Goal: Information Seeking & Learning: Learn about a topic

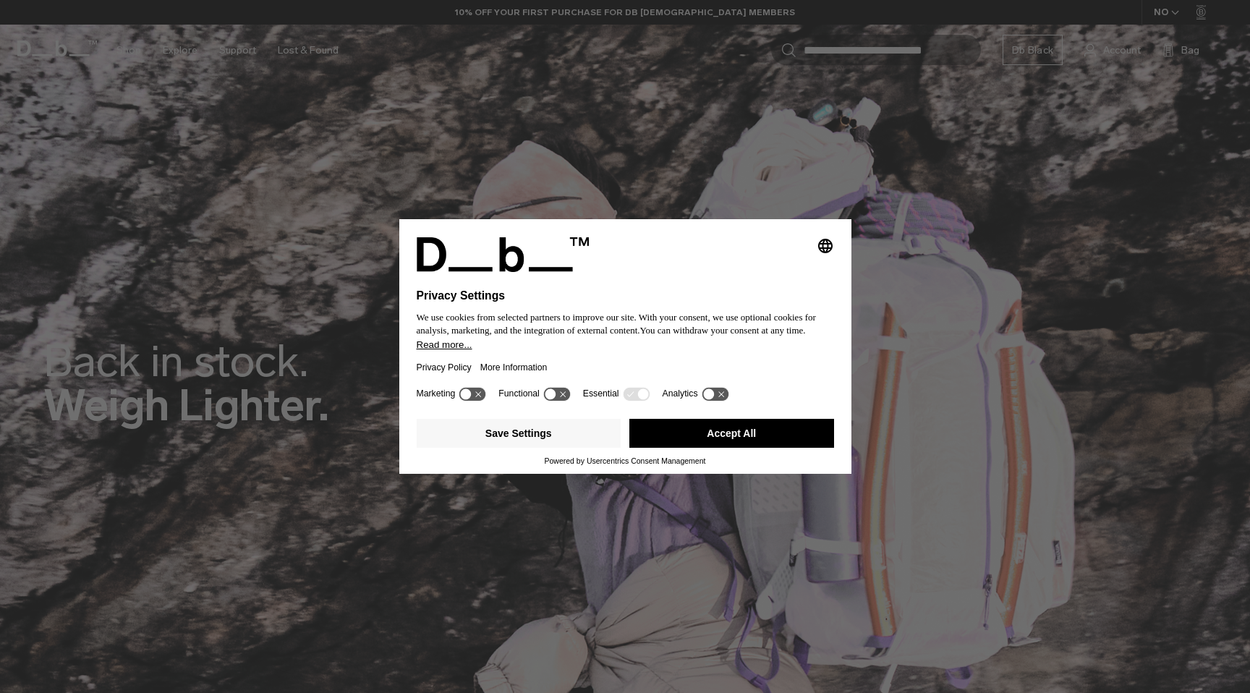
click at [750, 436] on button "Accept All" at bounding box center [731, 433] width 205 height 29
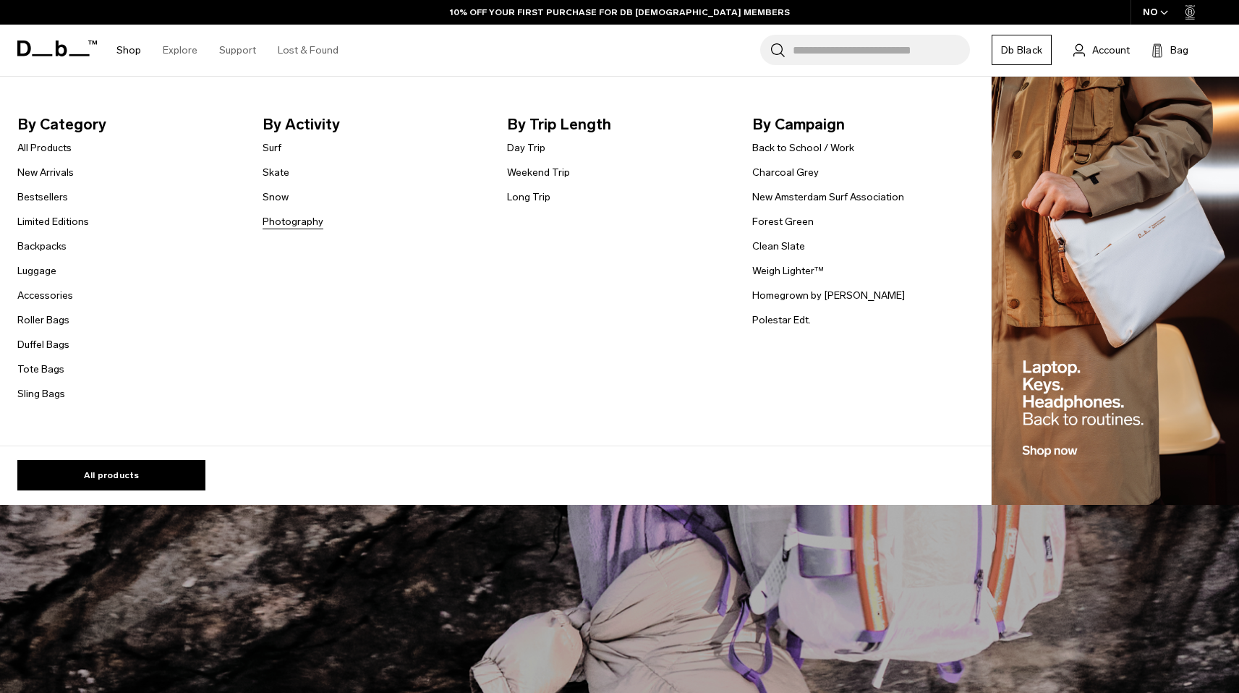
click at [281, 221] on link "Photography" at bounding box center [293, 221] width 61 height 15
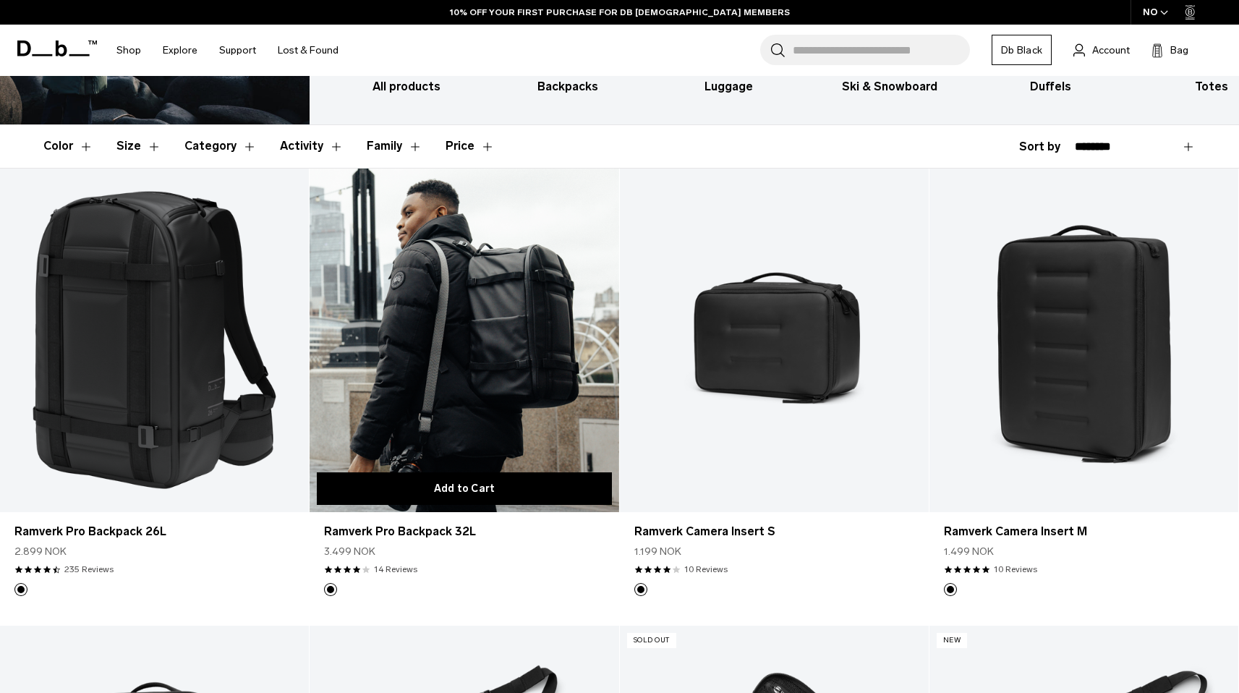
scroll to position [228, 0]
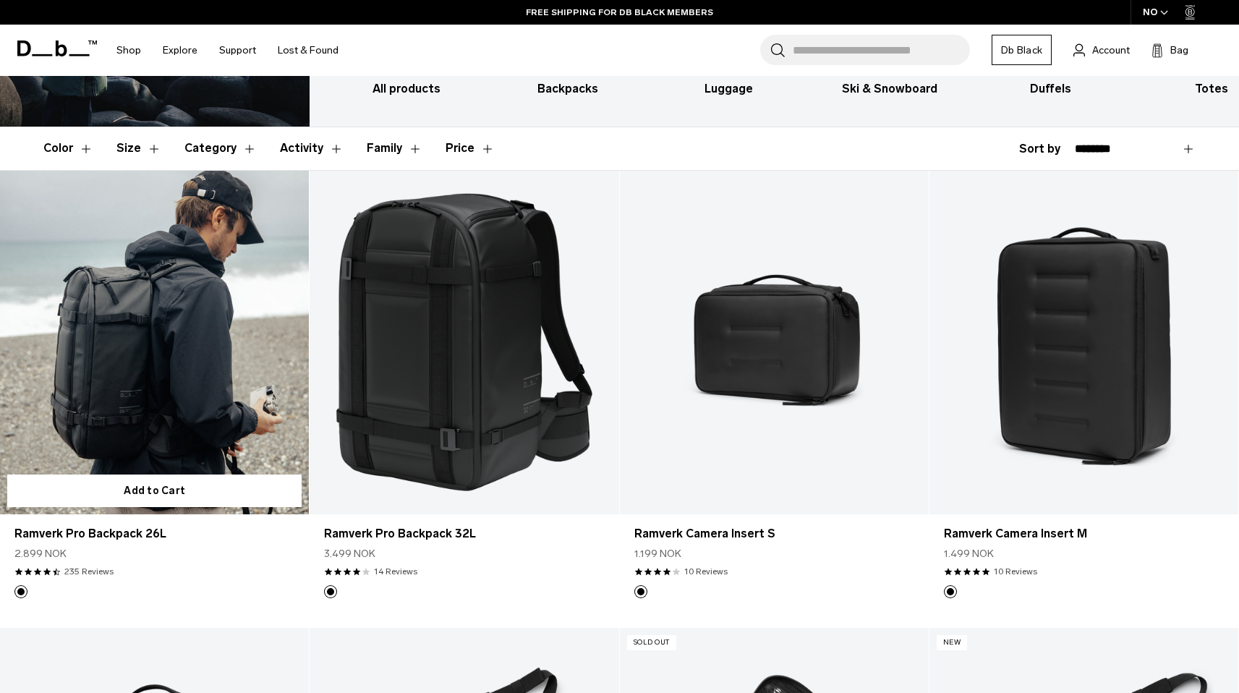
click at [193, 280] on link "Ramverk Pro Backpack 26L" at bounding box center [154, 343] width 309 height 344
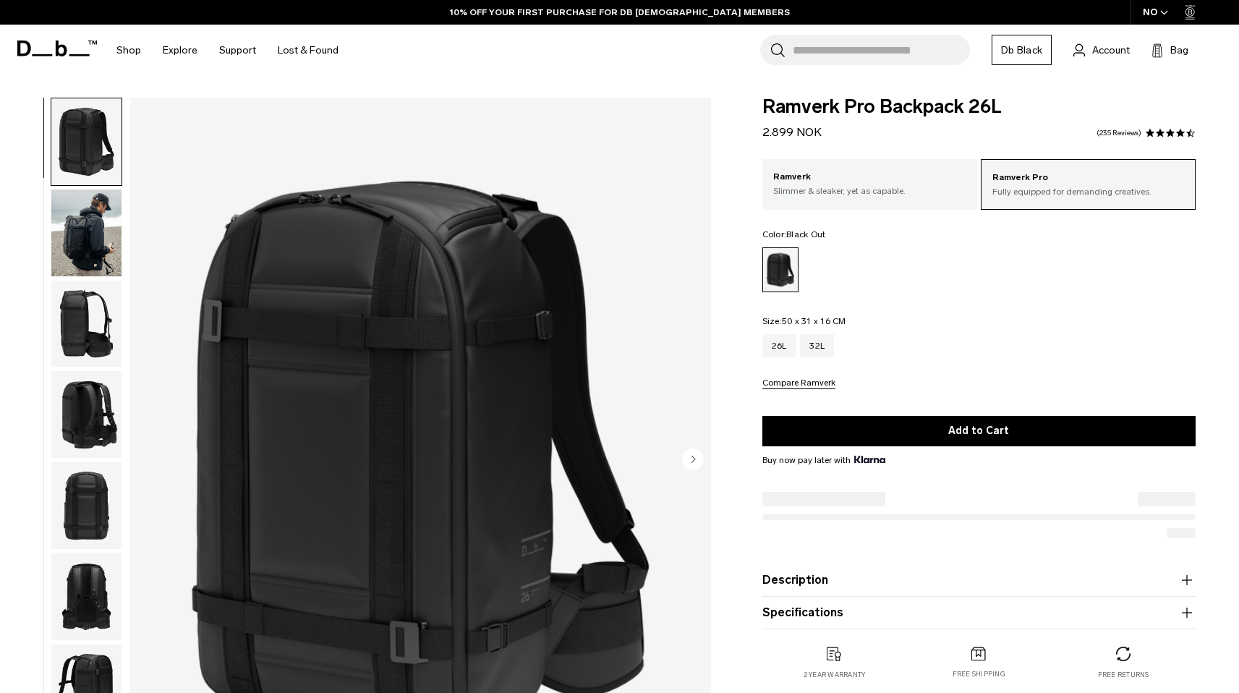
click at [89, 207] on img "button" at bounding box center [86, 233] width 70 height 87
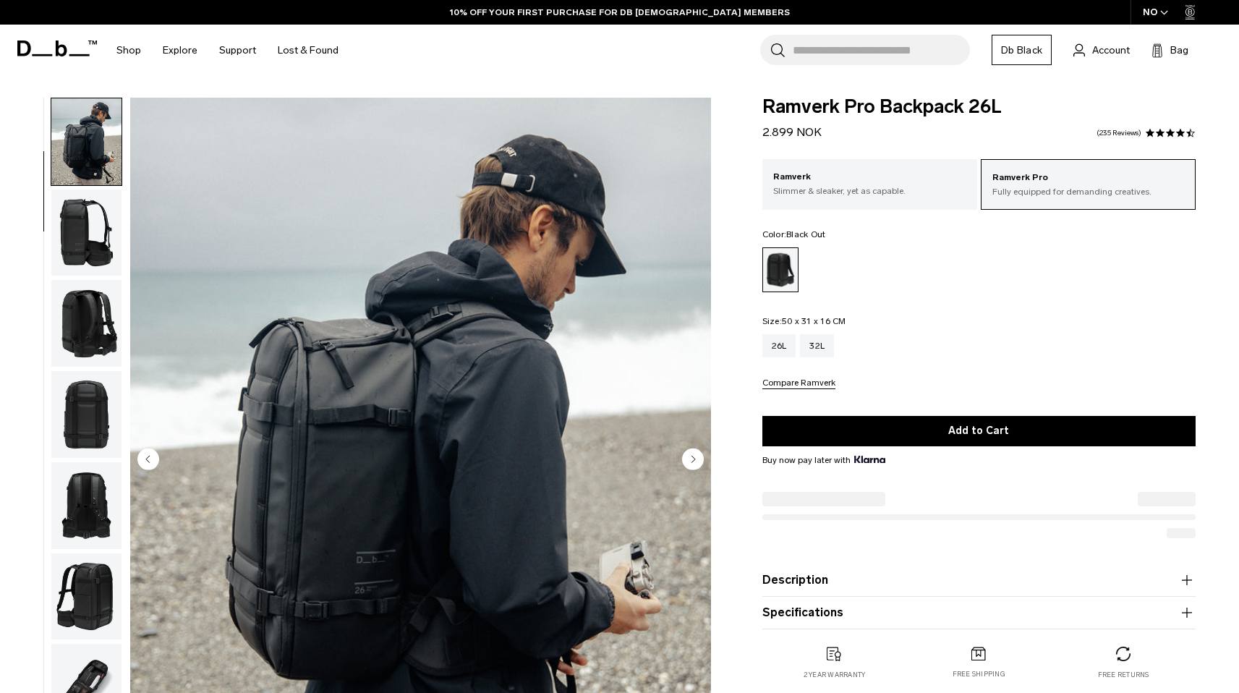
scroll to position [120, 0]
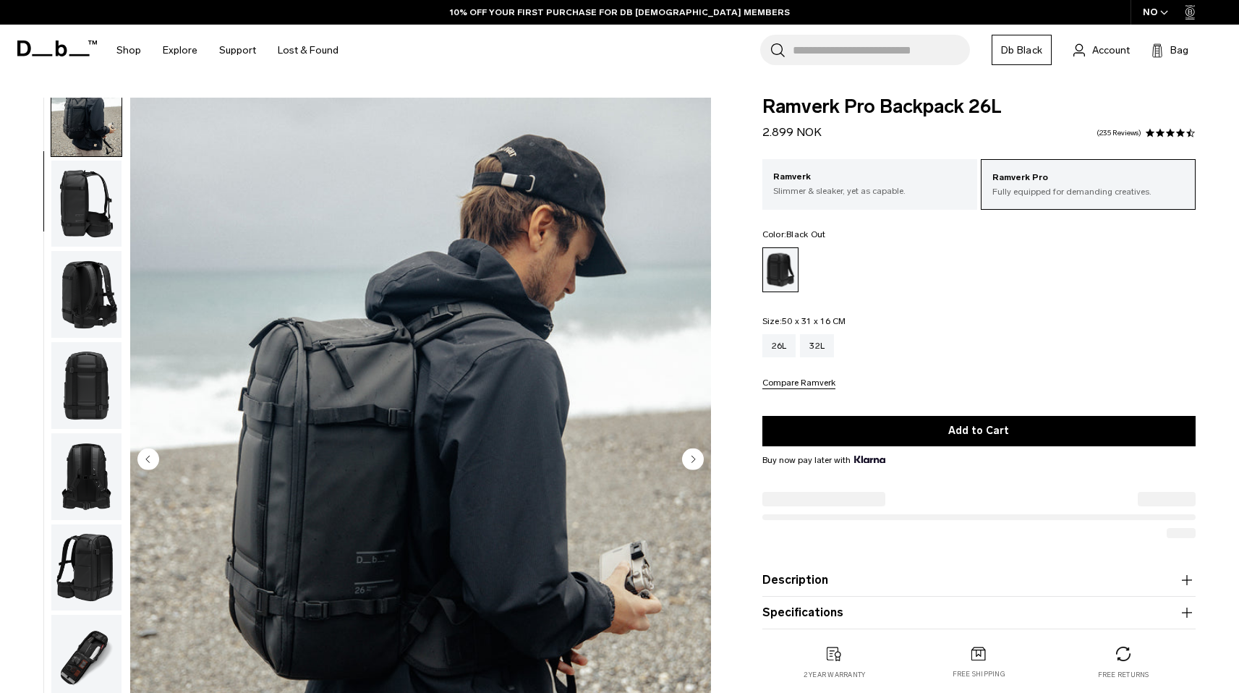
click at [89, 207] on img "button" at bounding box center [86, 204] width 70 height 87
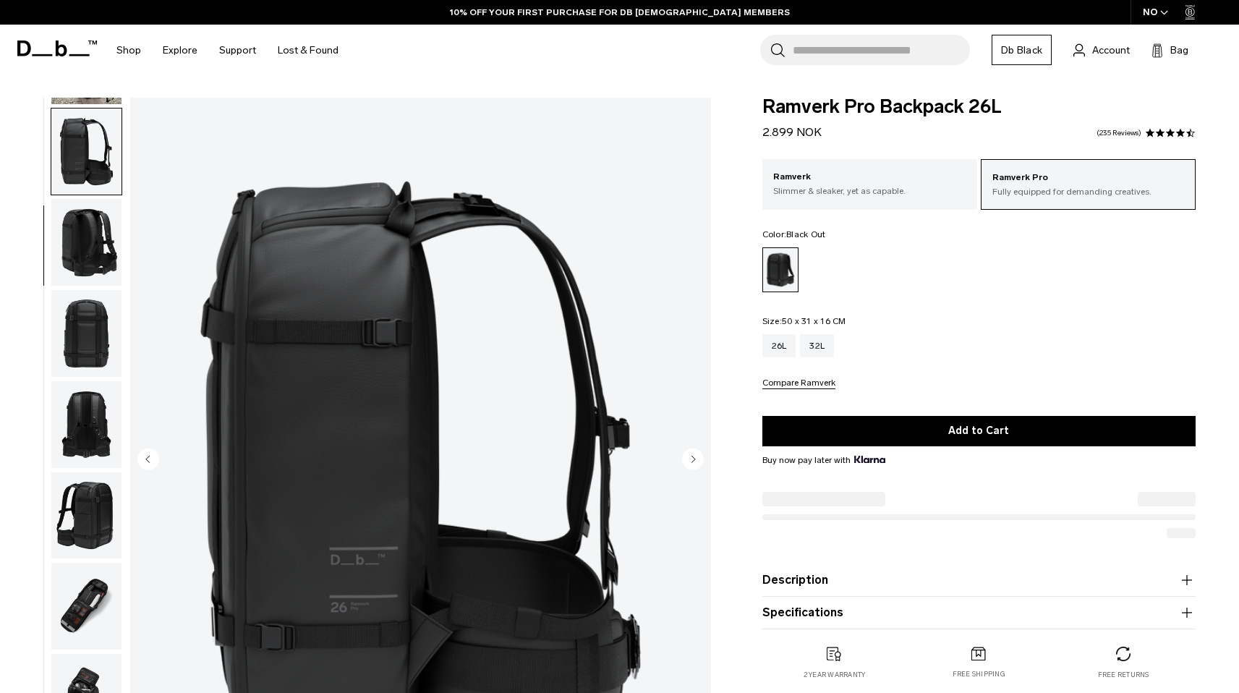
click at [89, 207] on img "button" at bounding box center [86, 242] width 70 height 87
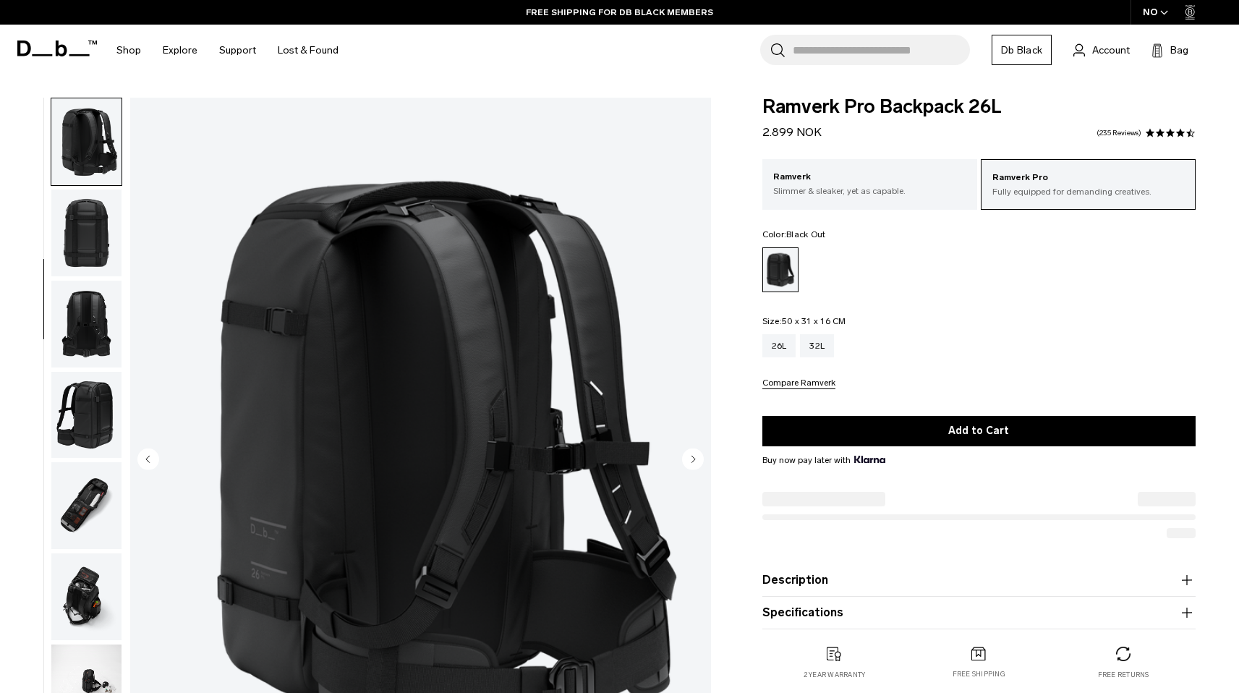
click at [89, 207] on img "button" at bounding box center [86, 233] width 70 height 87
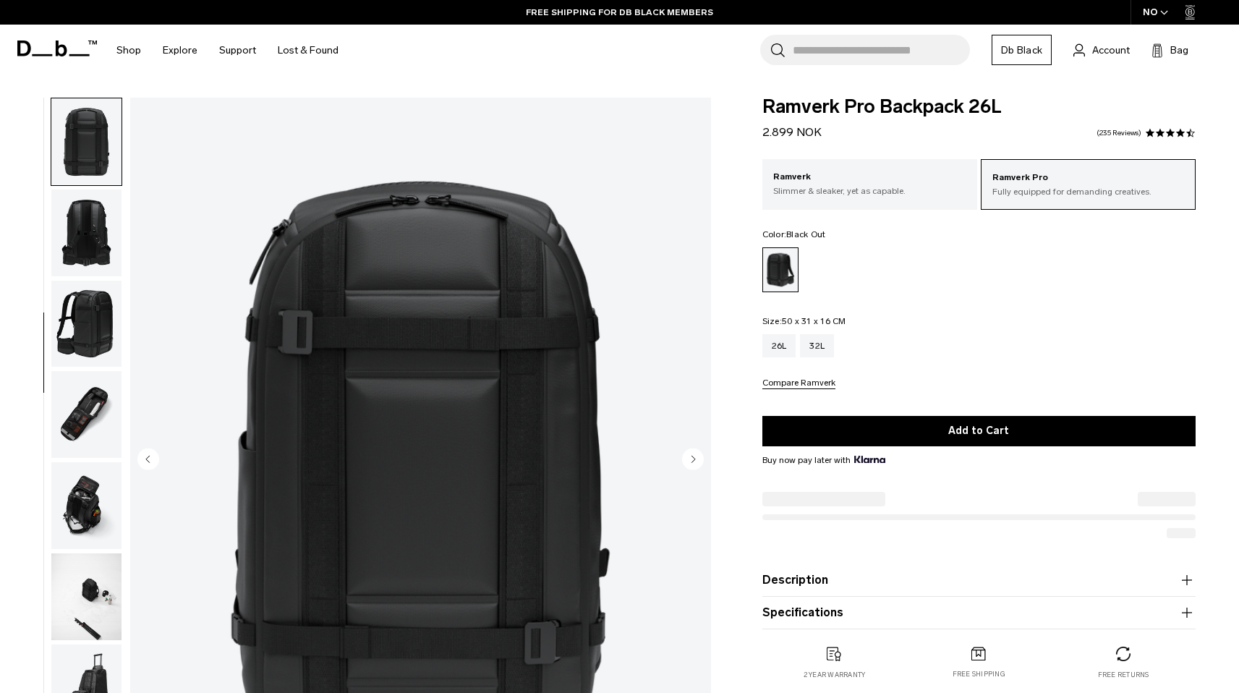
click at [89, 207] on img "button" at bounding box center [86, 233] width 70 height 87
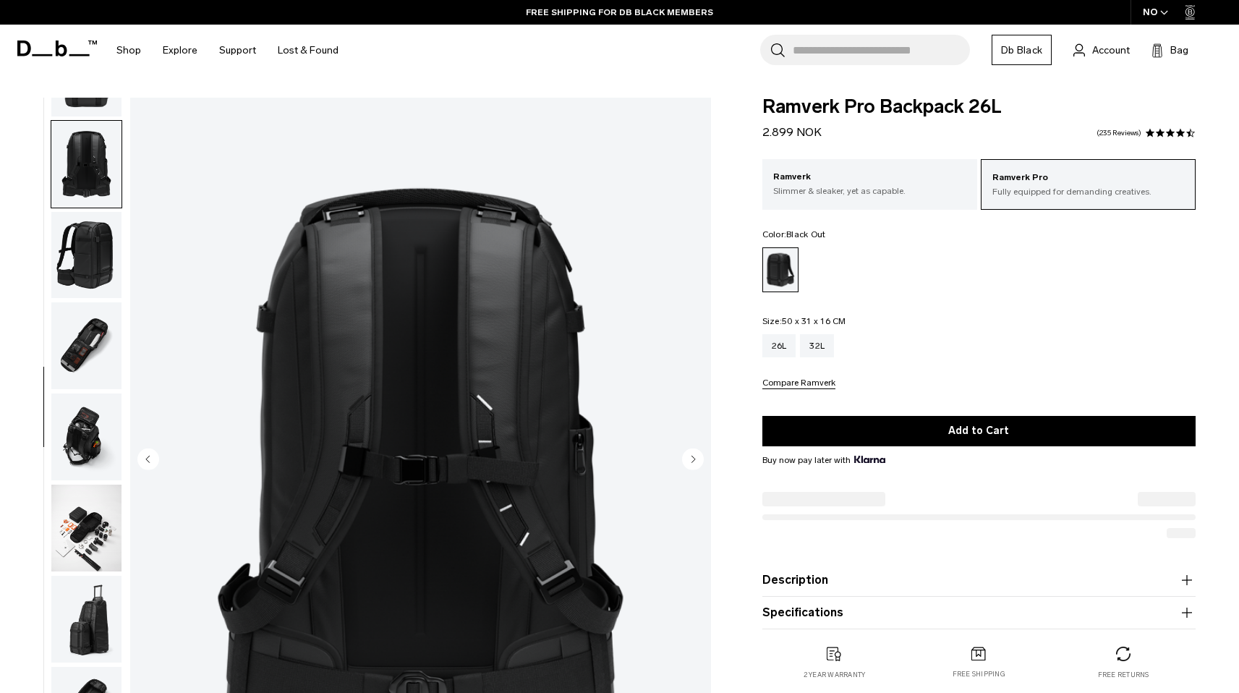
scroll to position [454, 0]
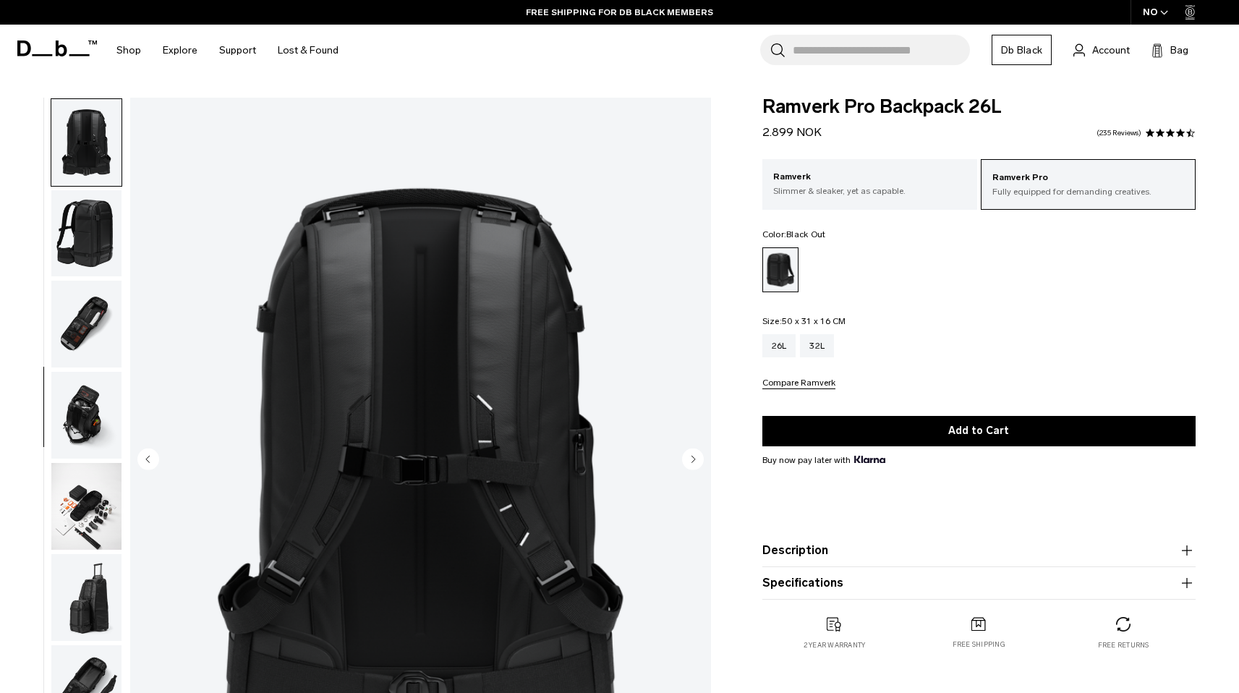
click at [80, 252] on img "button" at bounding box center [86, 233] width 70 height 87
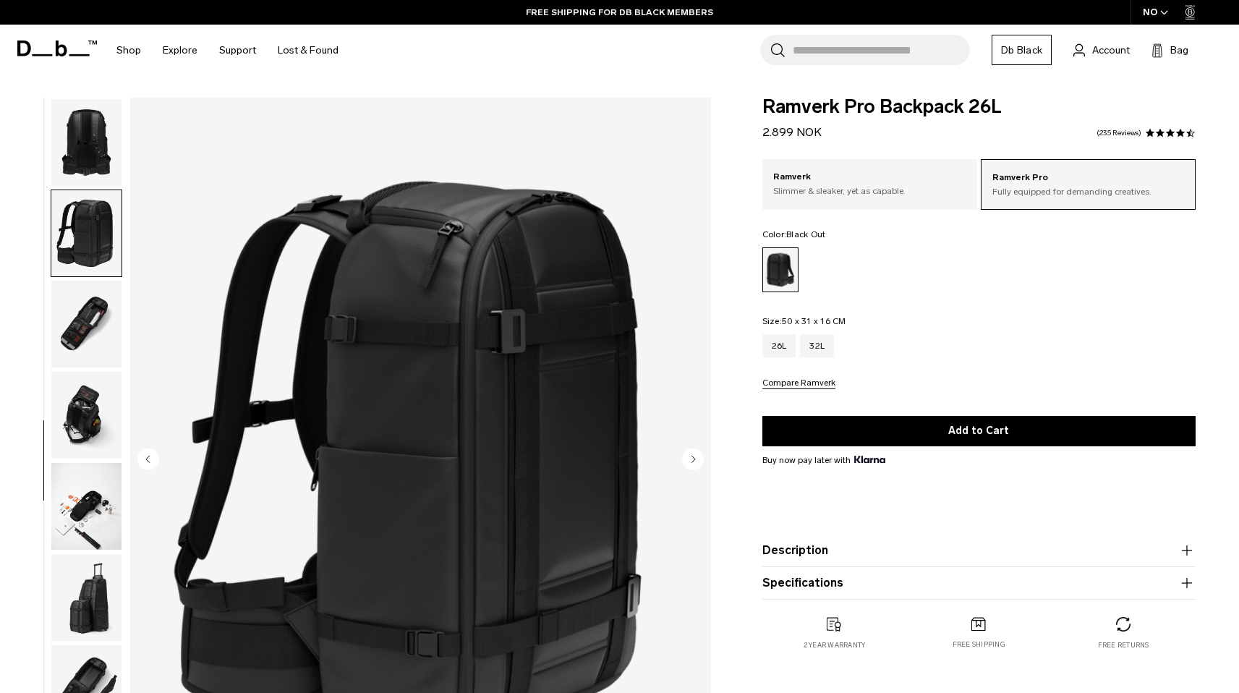
click at [72, 177] on img "button" at bounding box center [86, 142] width 70 height 87
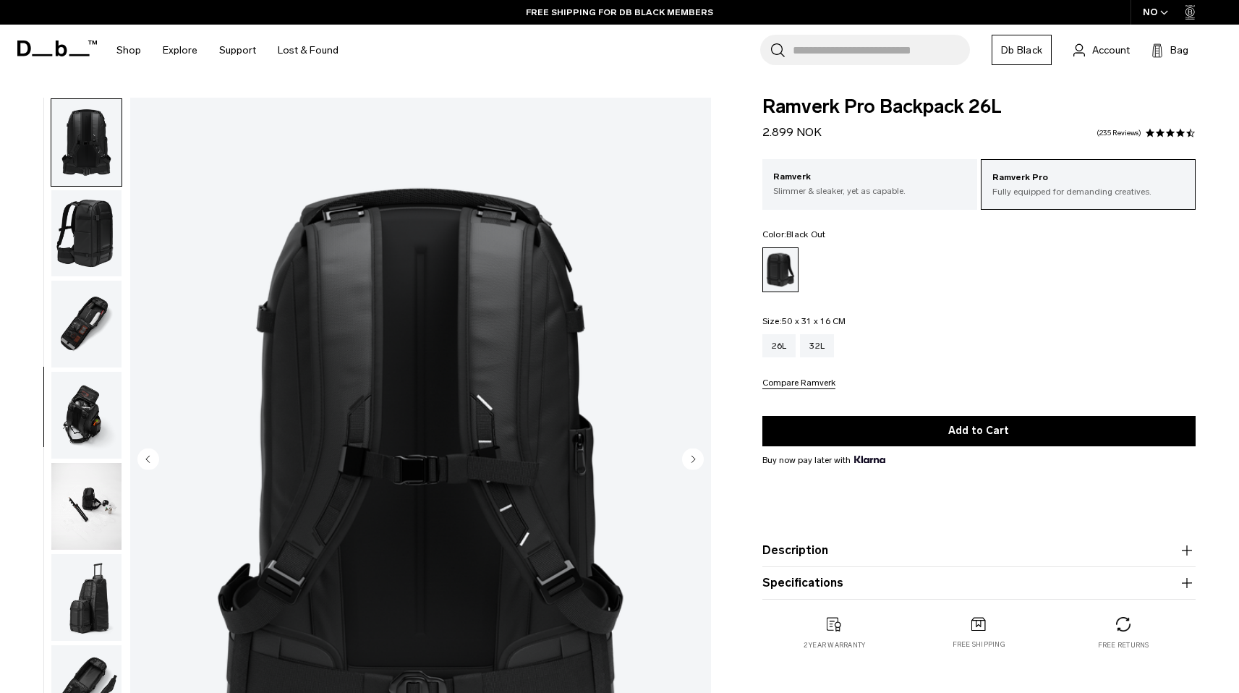
click at [81, 354] on img "button" at bounding box center [86, 324] width 70 height 87
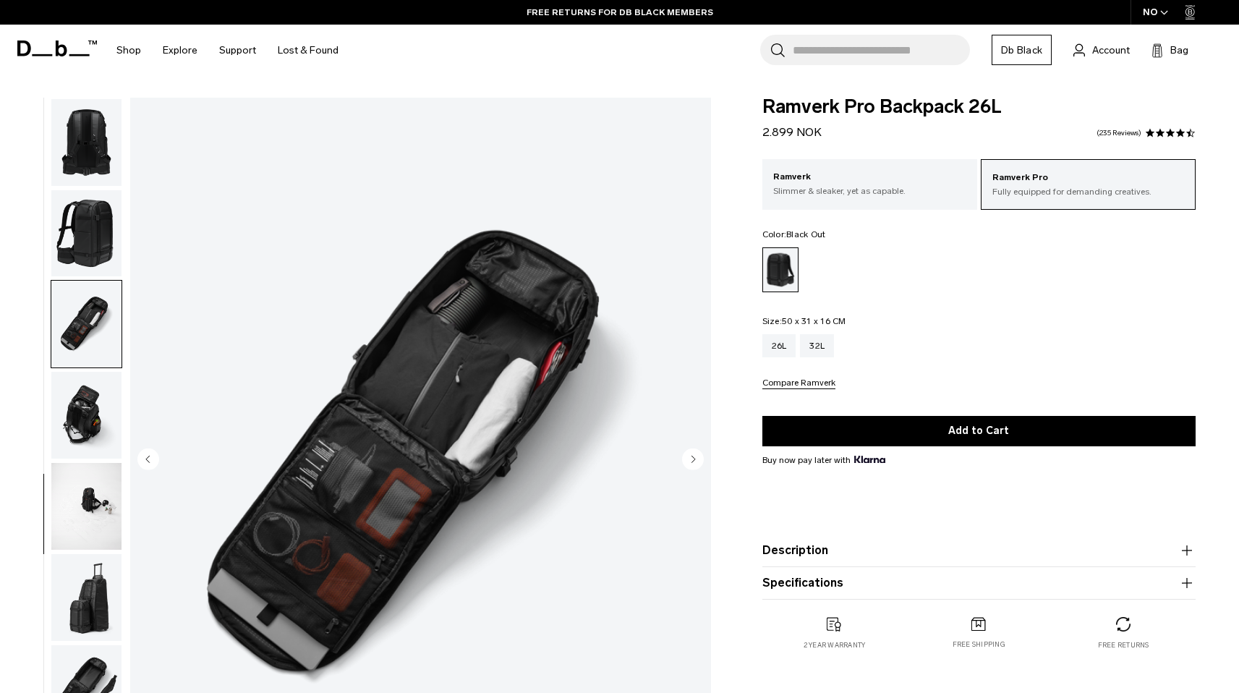
click at [90, 401] on img "button" at bounding box center [86, 415] width 70 height 87
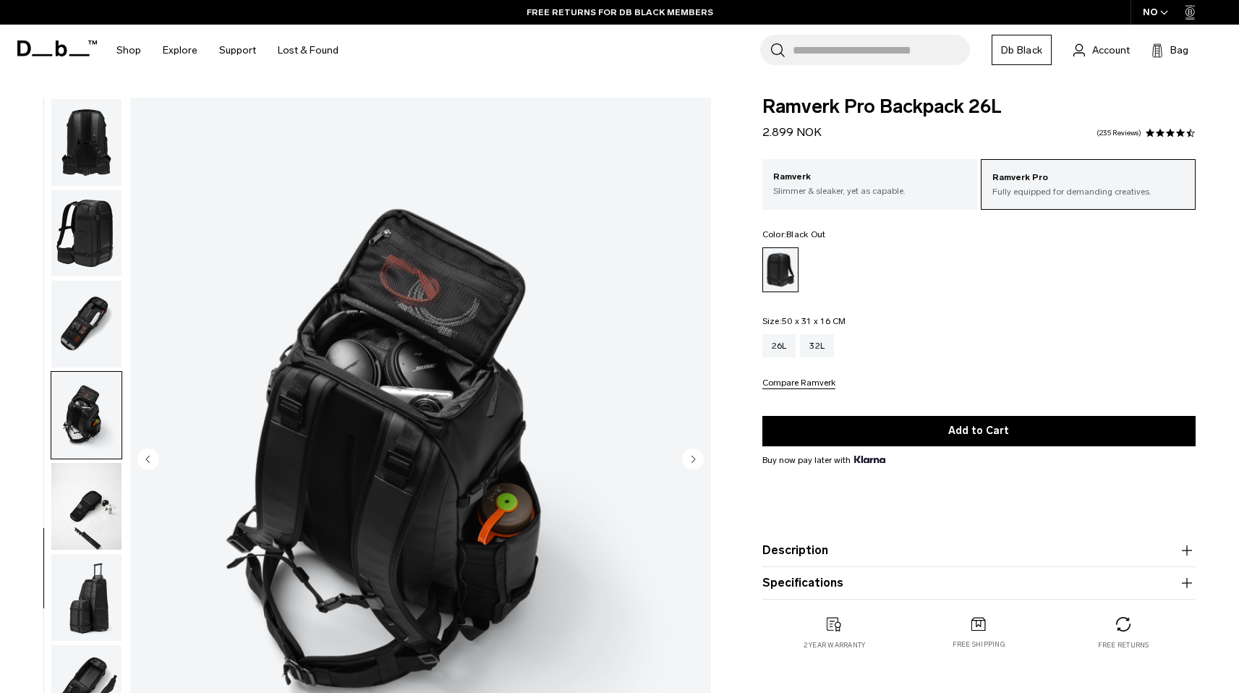
click at [81, 458] on button "button" at bounding box center [87, 415] width 72 height 88
click at [88, 480] on img "button" at bounding box center [86, 506] width 70 height 87
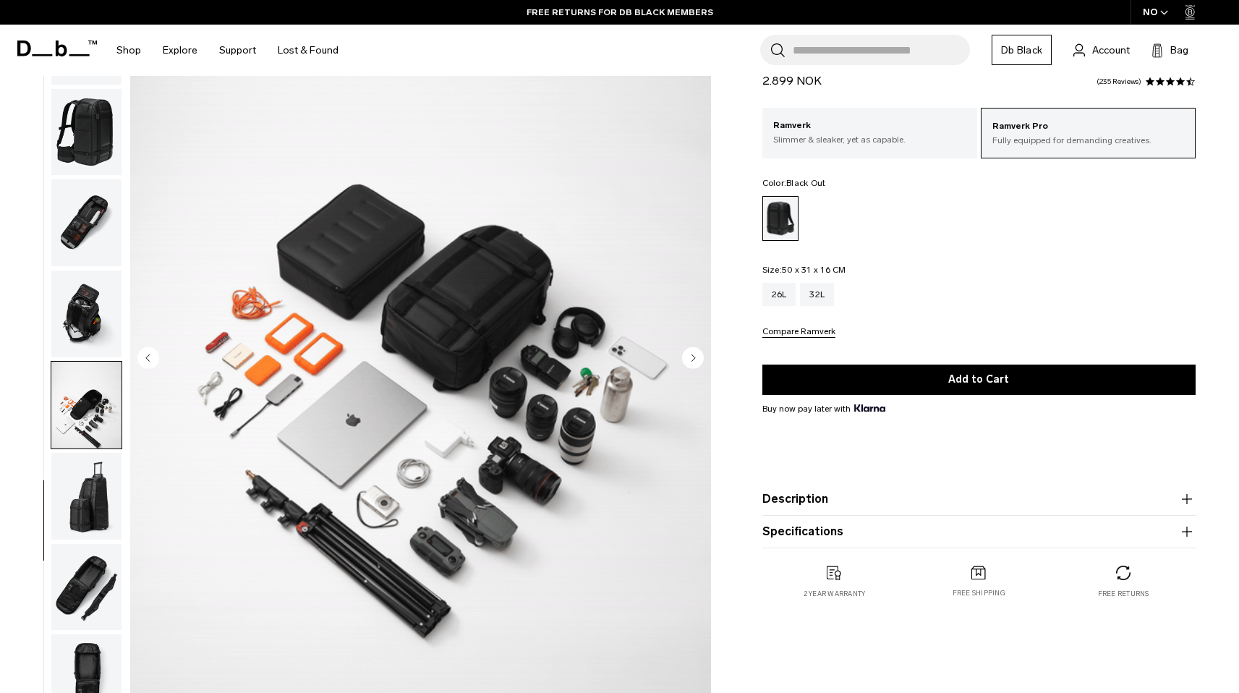
scroll to position [109, 0]
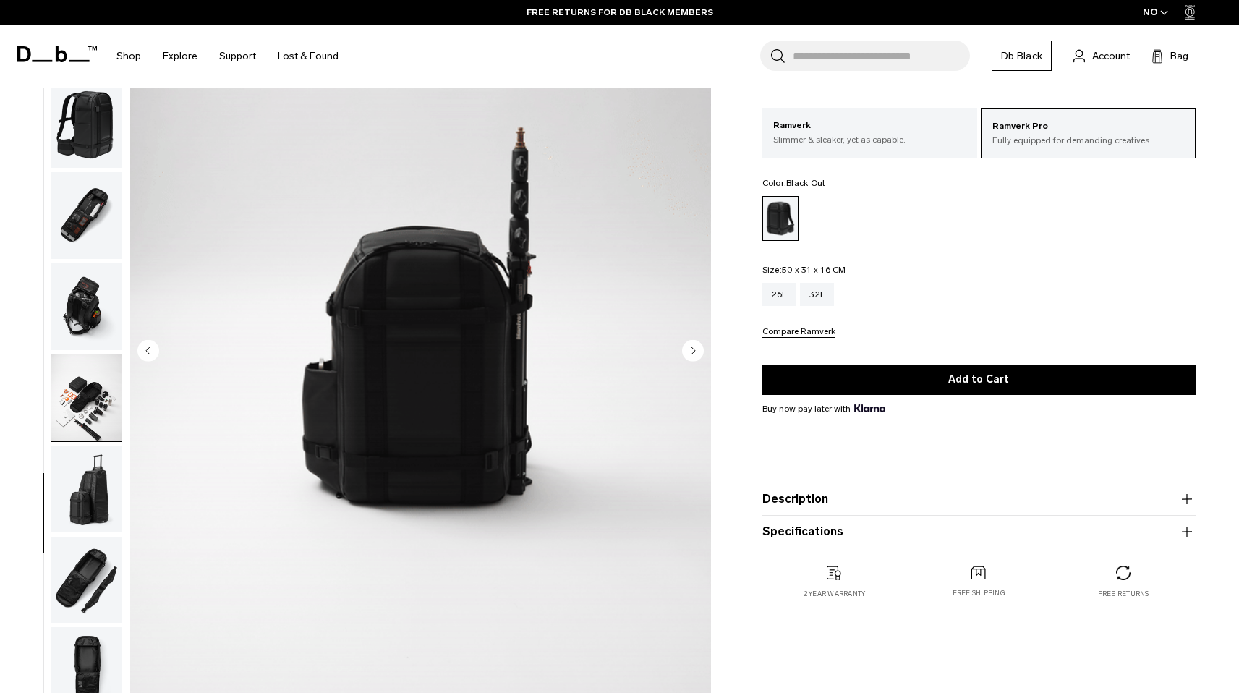
click at [101, 511] on img "button" at bounding box center [86, 489] width 70 height 87
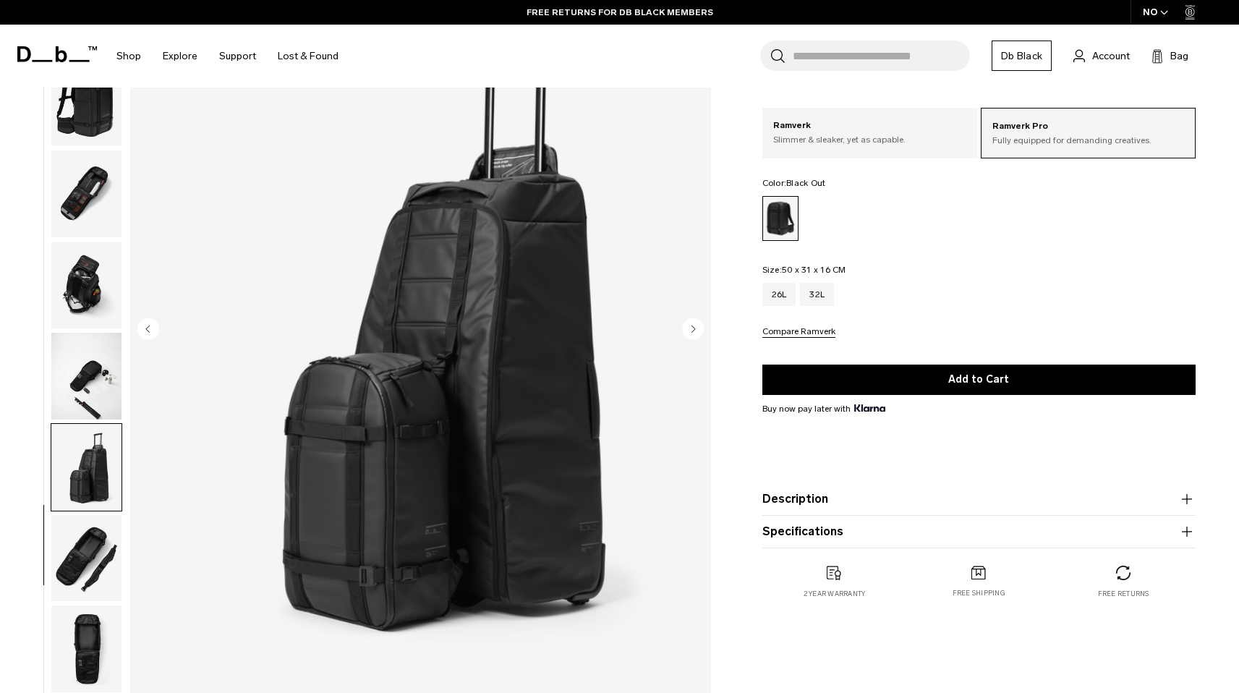
click at [95, 553] on img "button" at bounding box center [86, 558] width 70 height 87
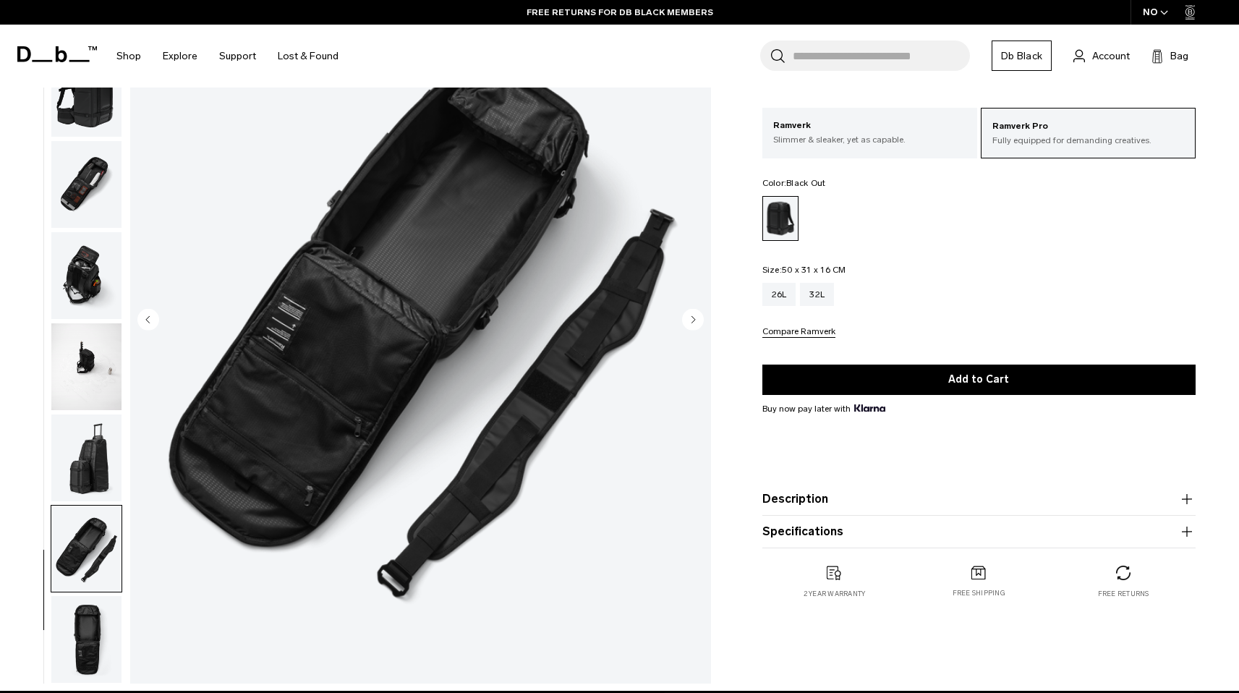
scroll to position [154, 0]
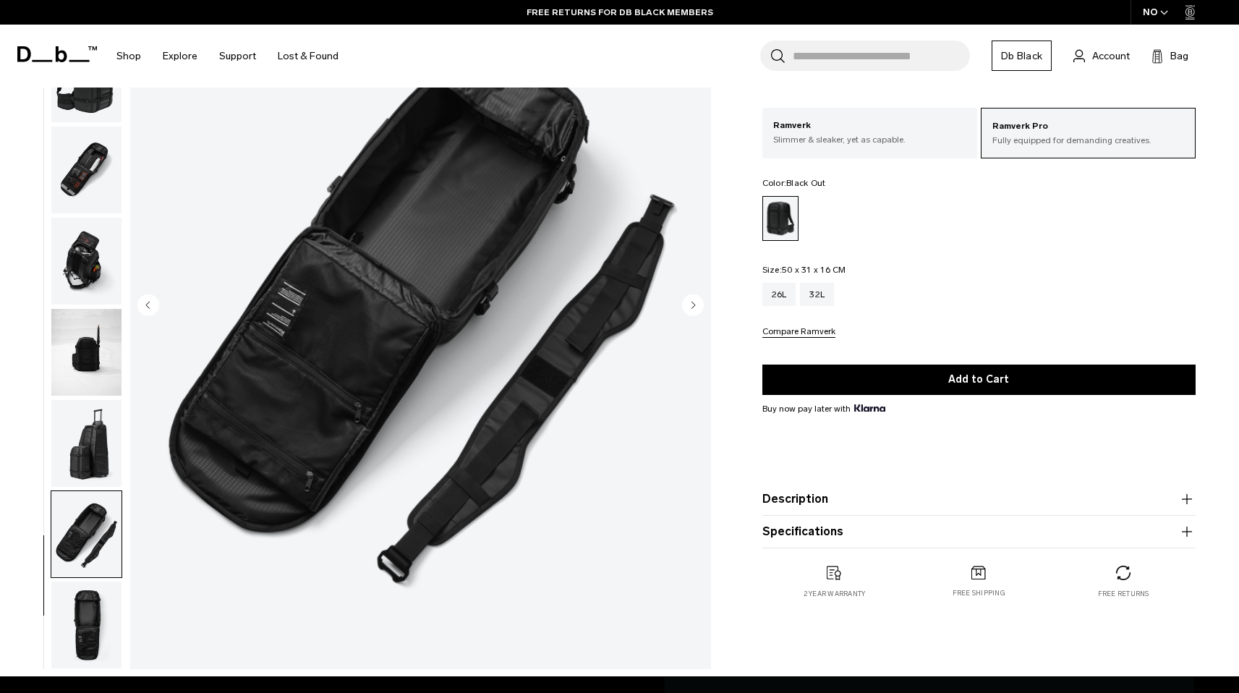
click at [83, 625] on img "button" at bounding box center [86, 625] width 70 height 87
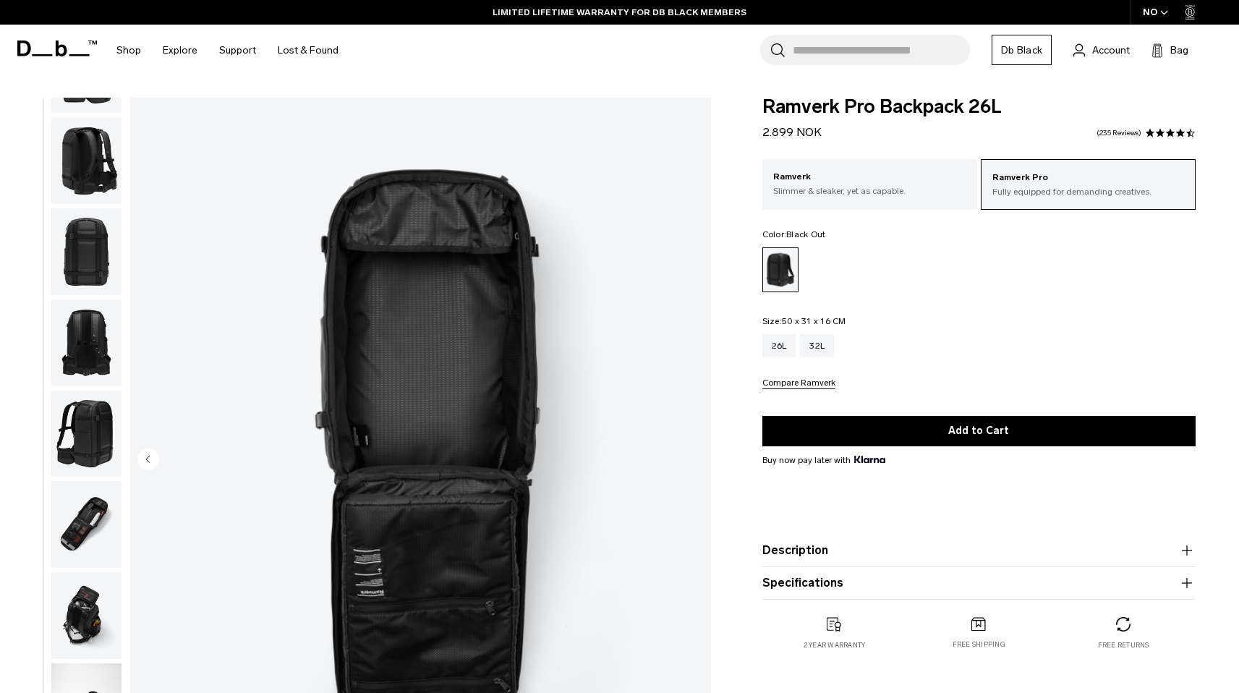
scroll to position [0, 0]
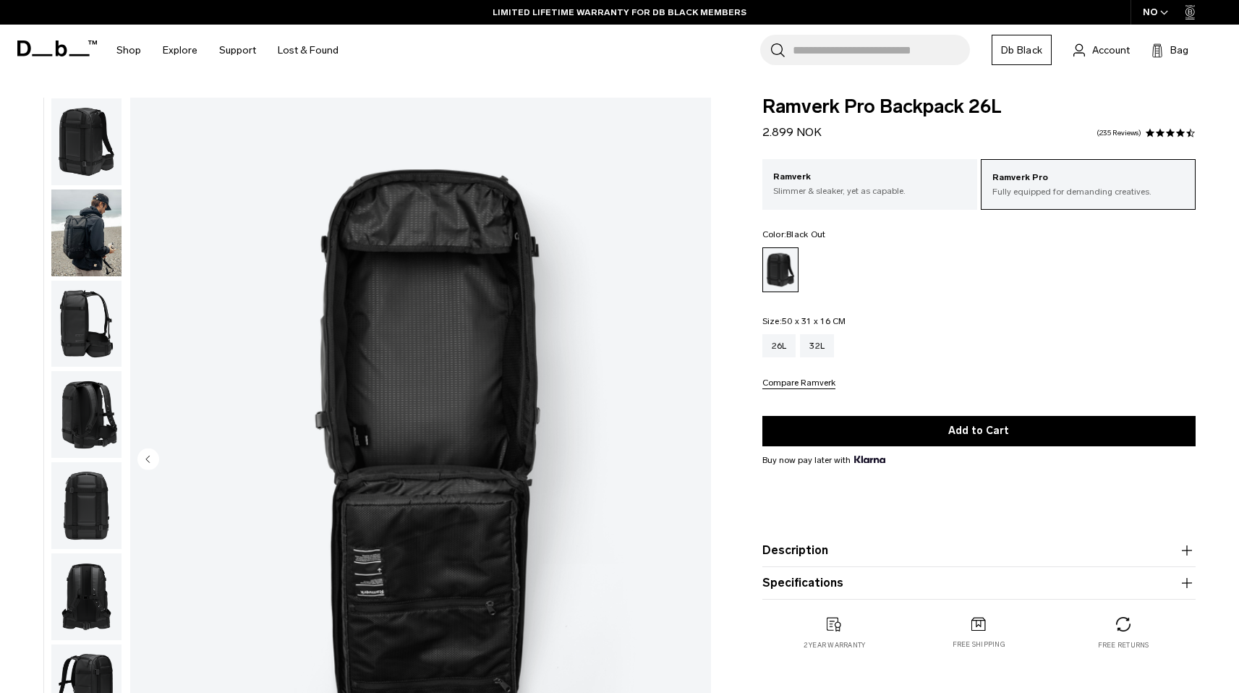
click at [77, 152] on img "button" at bounding box center [86, 141] width 70 height 87
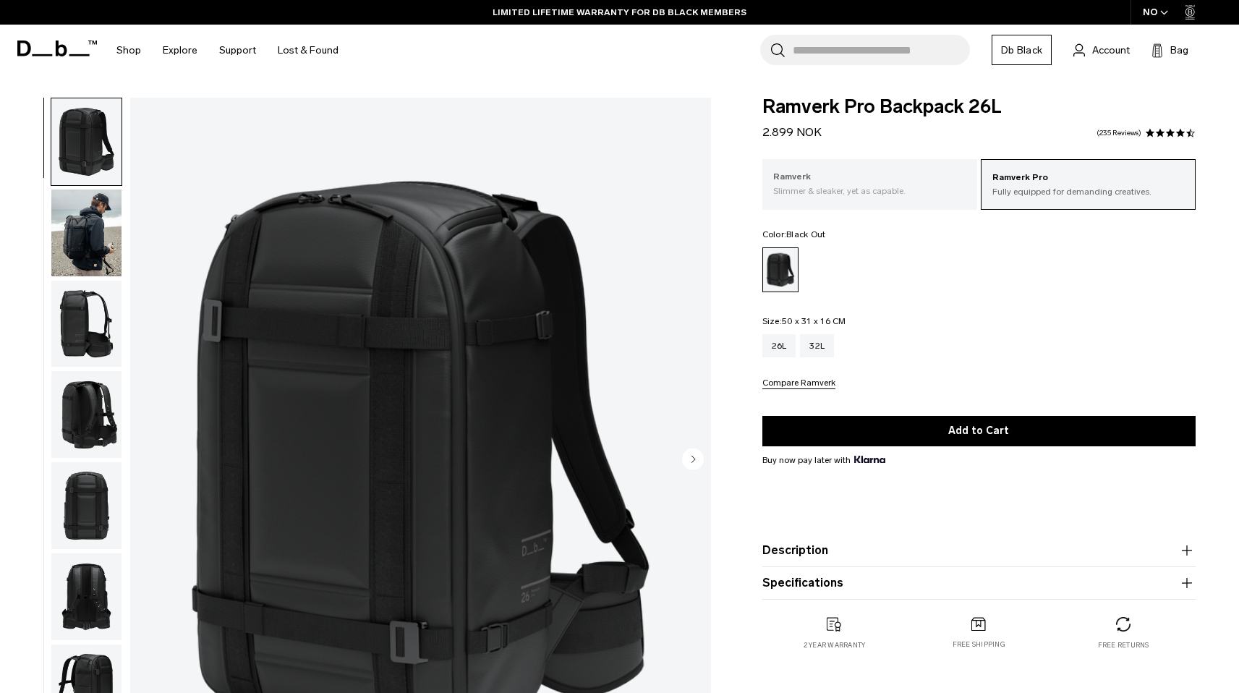
click at [927, 190] on p "Slimmer & sleaker, yet as capable." at bounding box center [869, 190] width 193 height 13
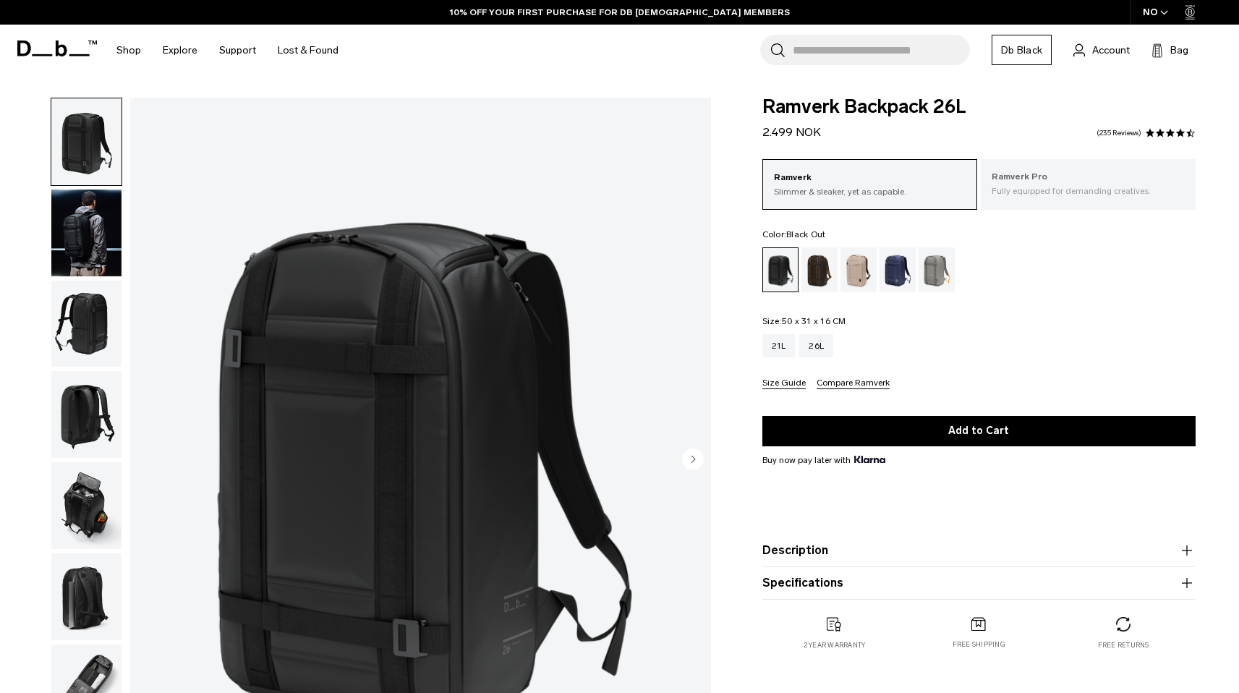
click at [1041, 163] on div "Ramverk Pro Fully equipped for demanding creatives." at bounding box center [1088, 183] width 215 height 49
click at [1050, 195] on p "Fully equipped for demanding creatives." at bounding box center [1088, 190] width 193 height 13
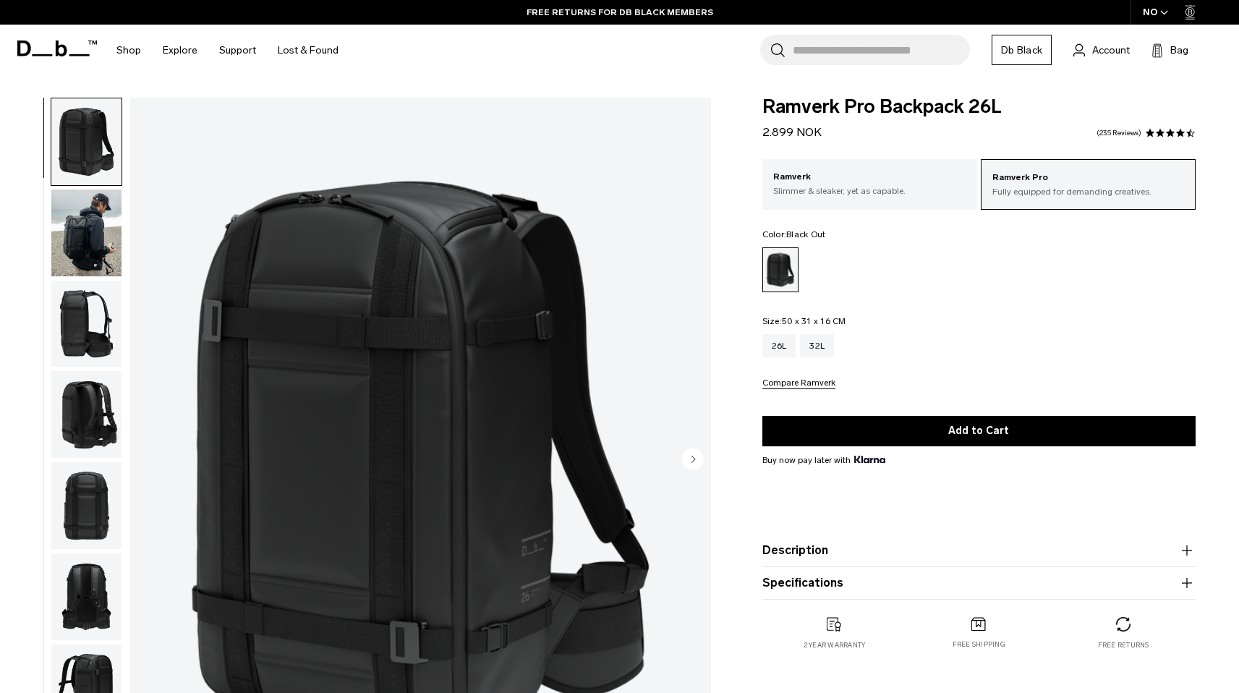
click at [85, 225] on img "button" at bounding box center [86, 233] width 70 height 87
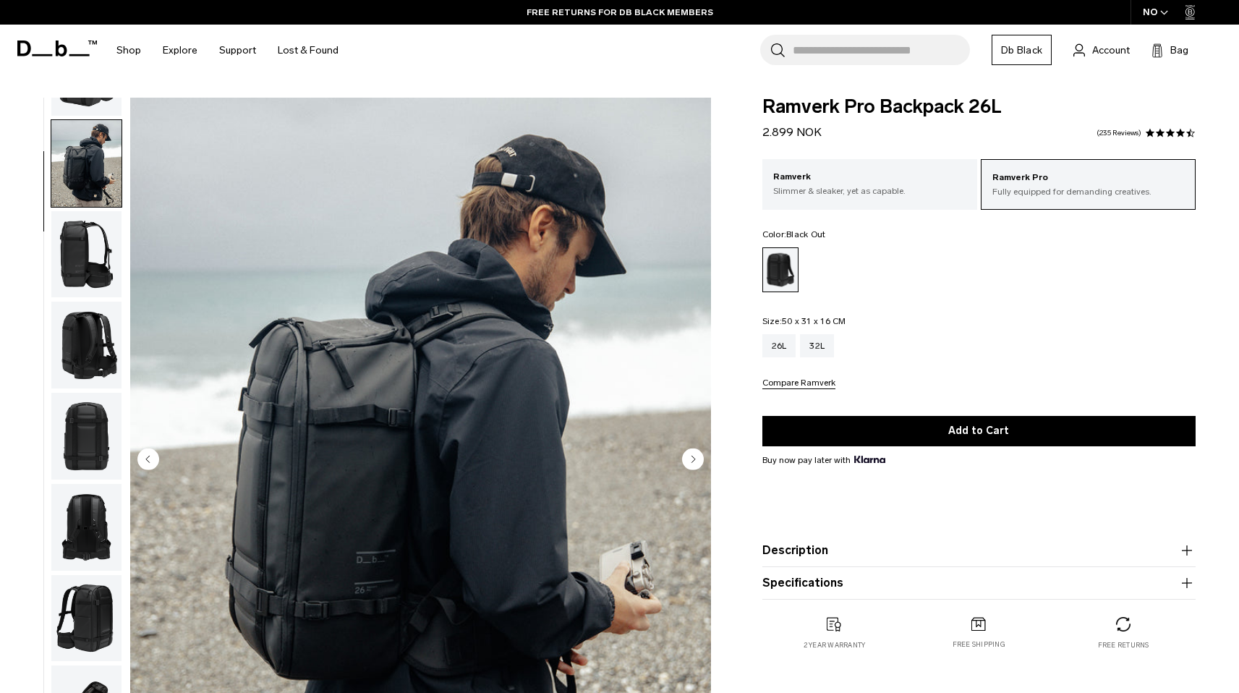
scroll to position [91, 0]
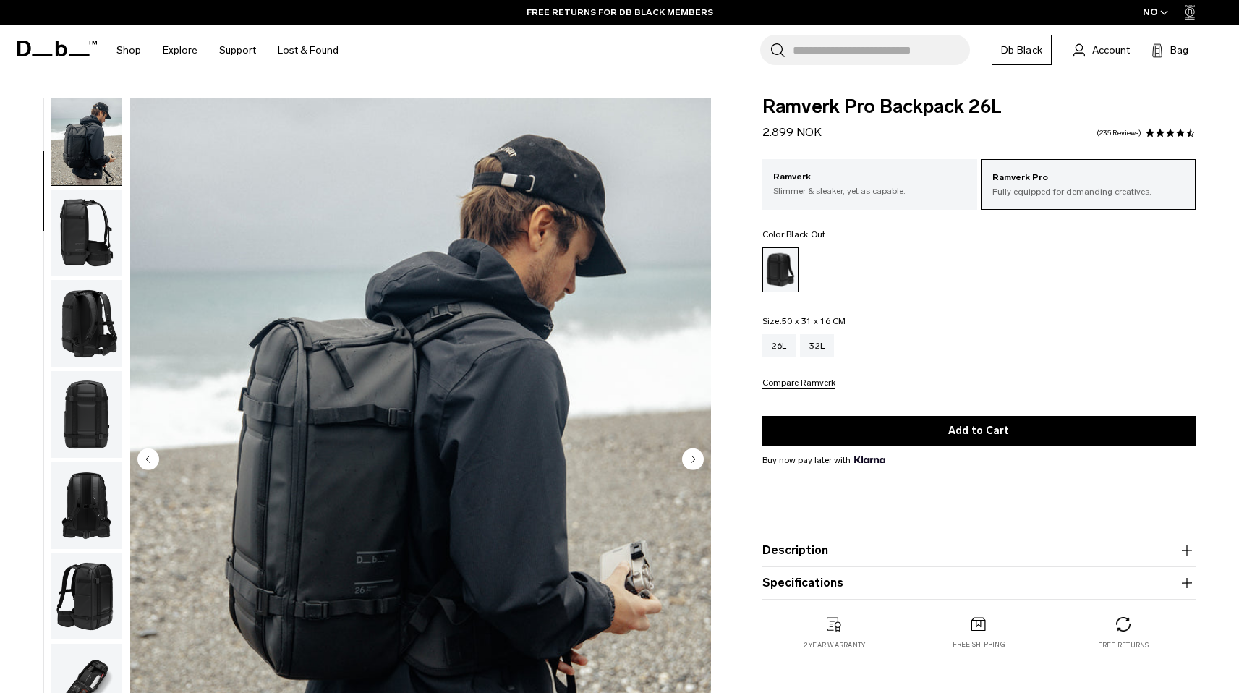
click at [84, 229] on img "button" at bounding box center [86, 233] width 70 height 87
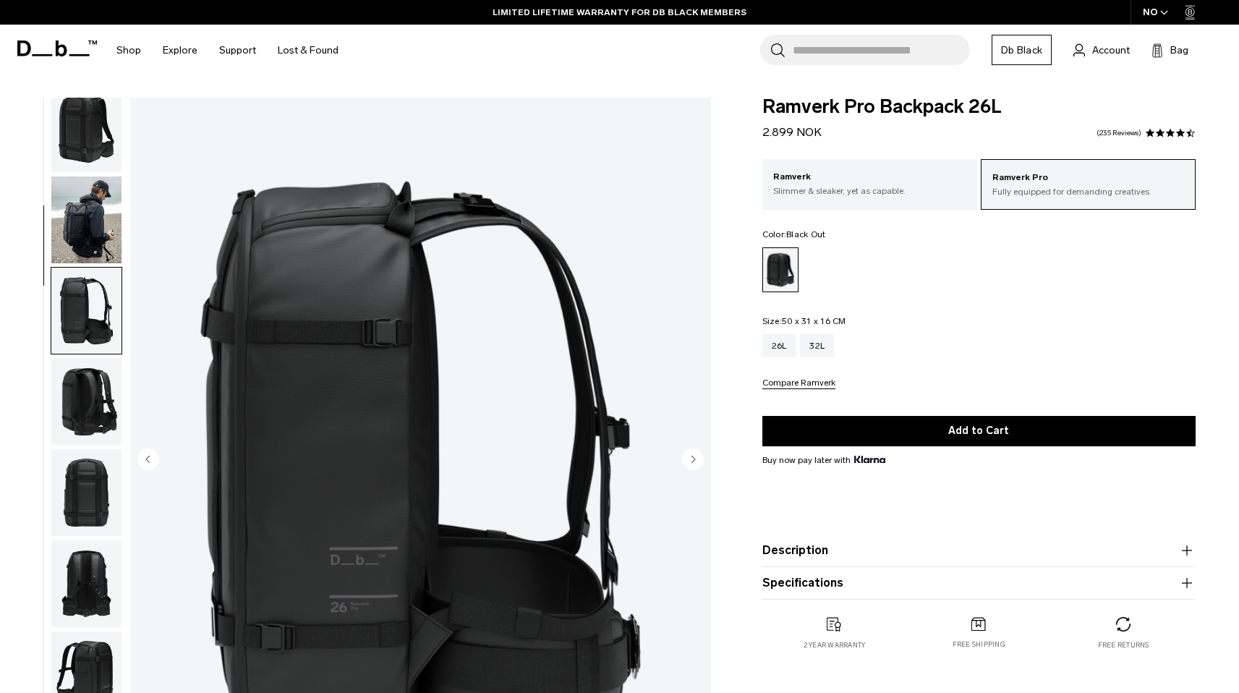
scroll to position [0, 0]
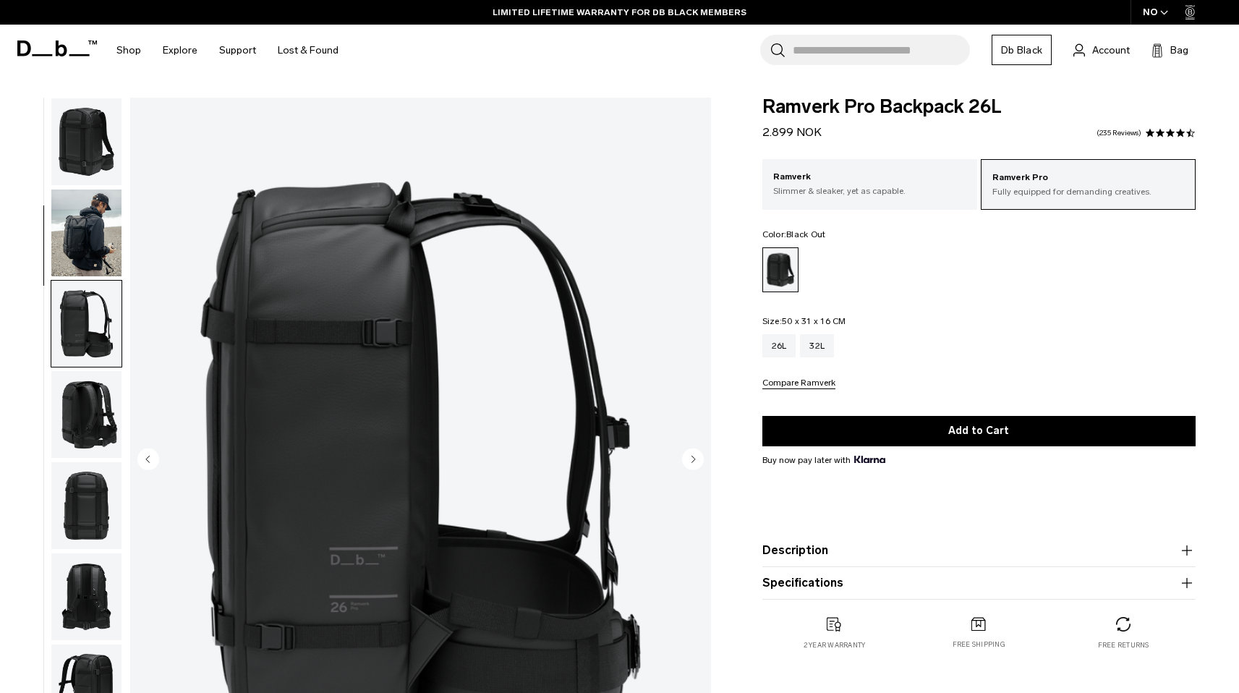
click at [89, 210] on img "button" at bounding box center [86, 233] width 70 height 87
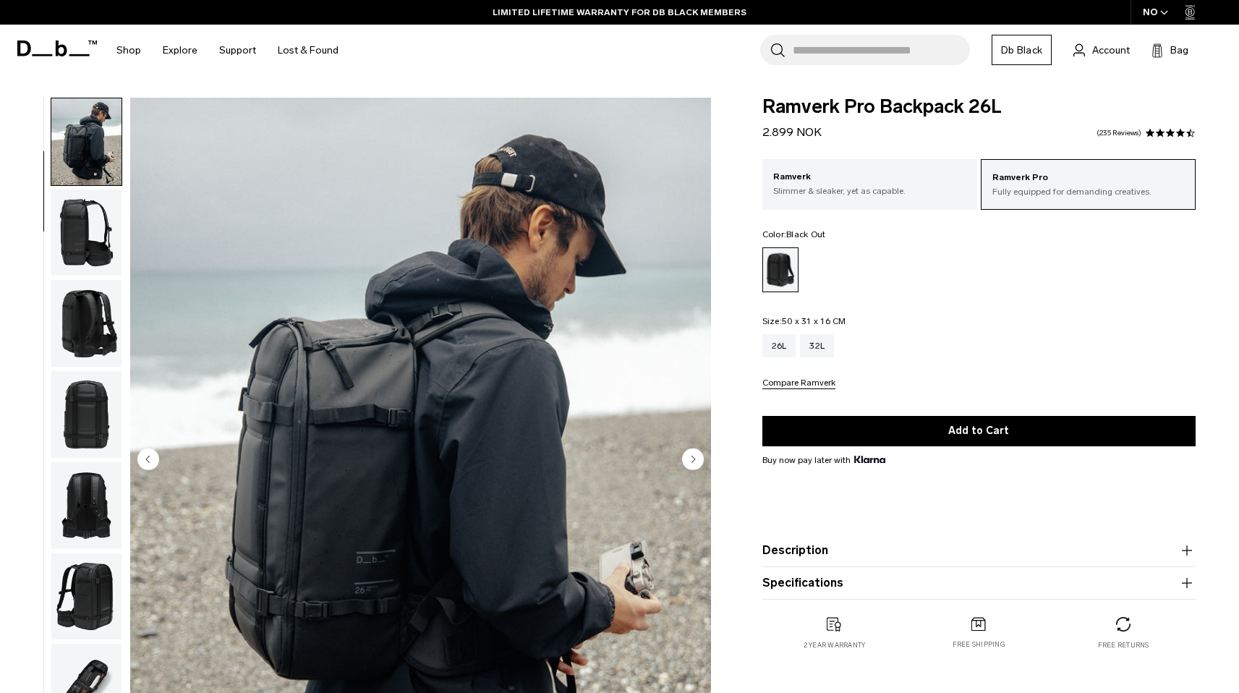
click at [80, 245] on img "button" at bounding box center [86, 233] width 70 height 87
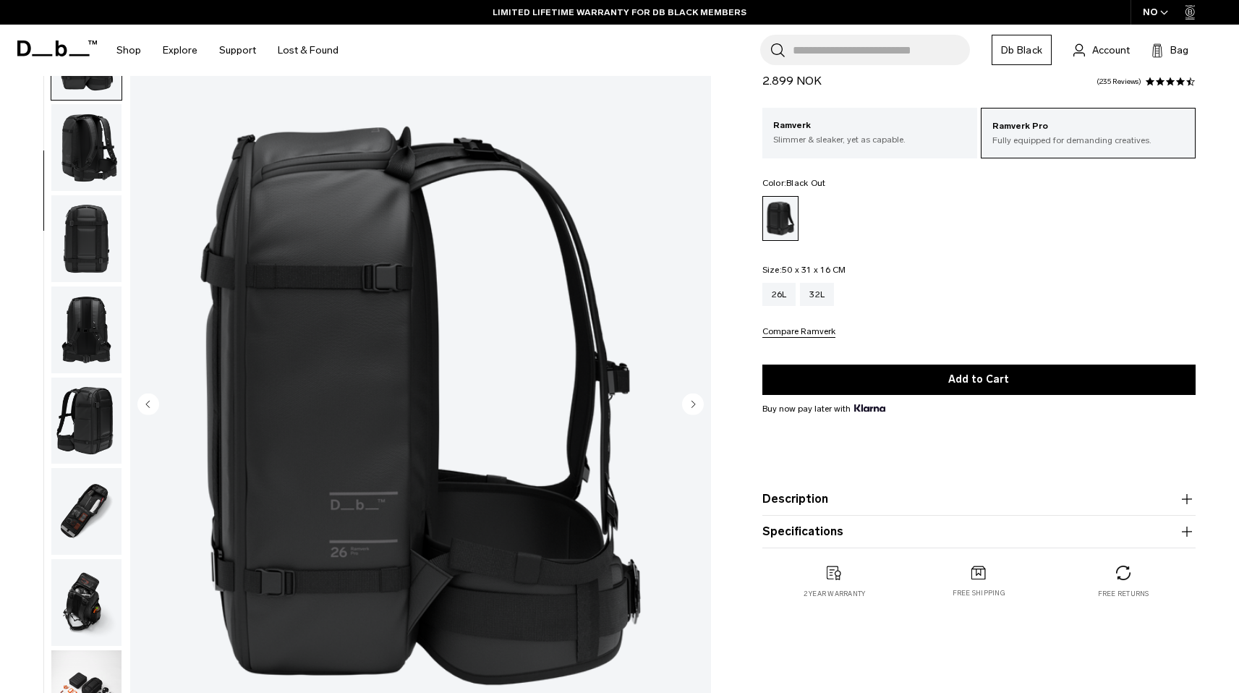
scroll to position [58, 0]
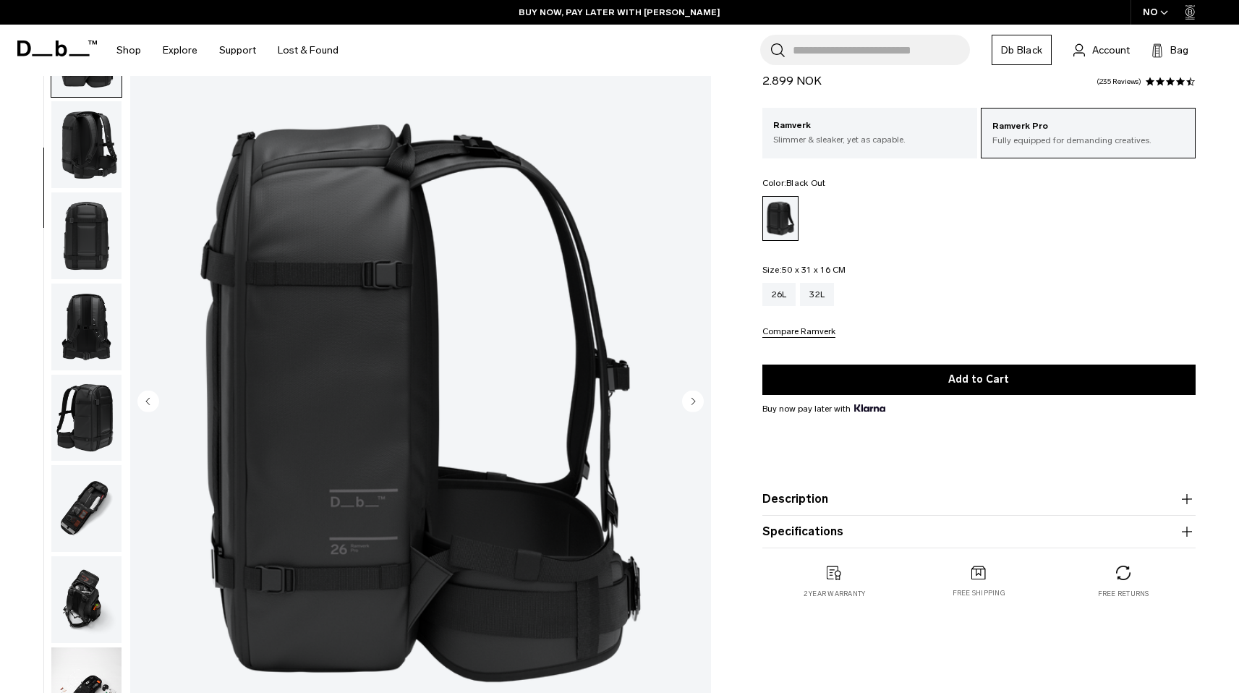
click at [109, 155] on img "button" at bounding box center [86, 144] width 70 height 87
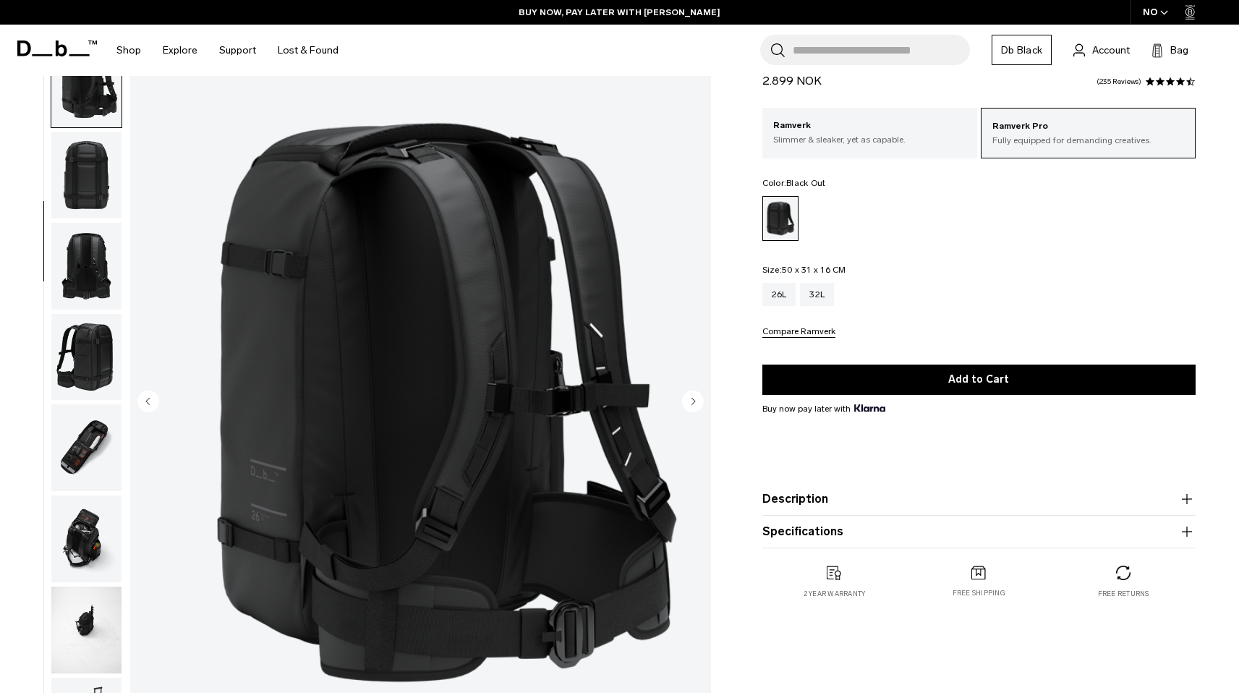
click at [85, 161] on img "button" at bounding box center [86, 175] width 70 height 87
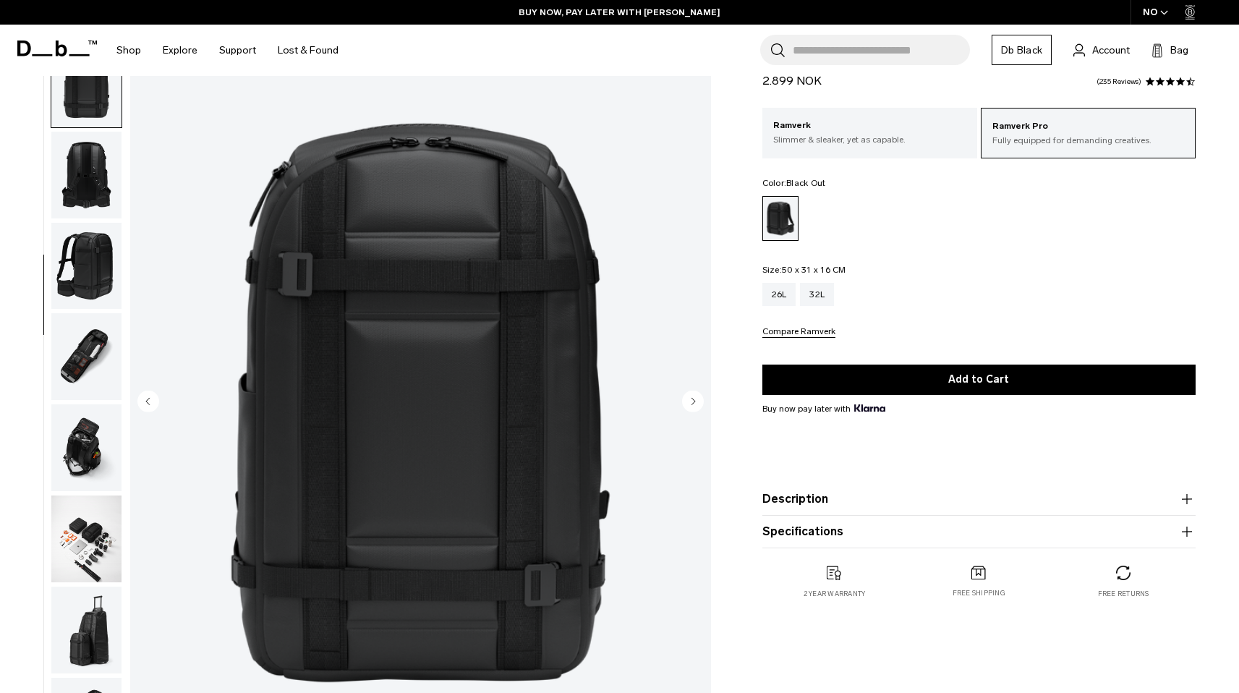
click at [85, 170] on img "button" at bounding box center [86, 175] width 70 height 87
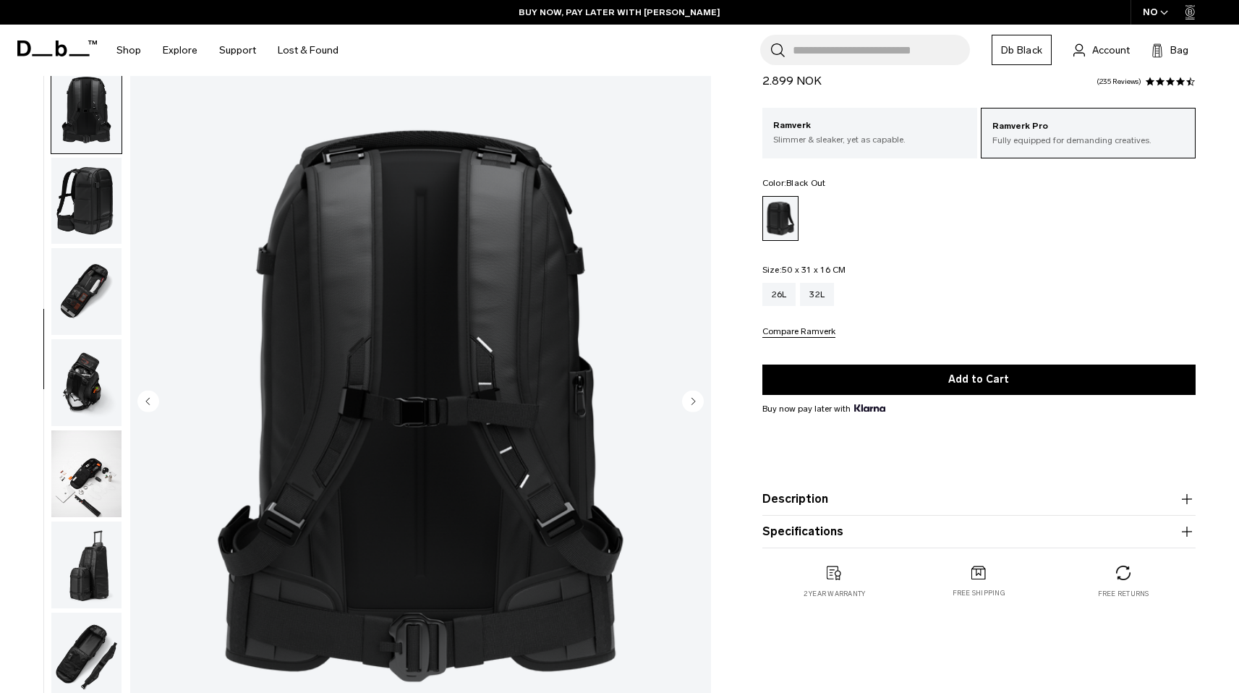
scroll to position [454, 0]
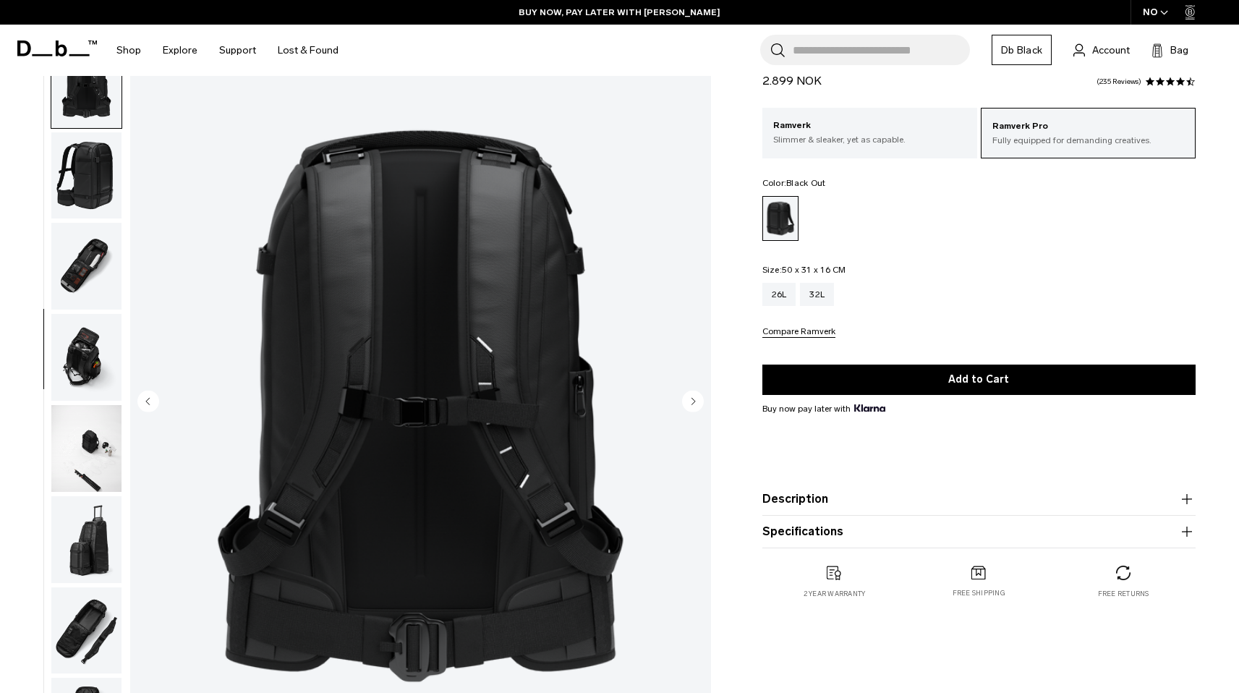
click at [91, 172] on img "button" at bounding box center [86, 175] width 70 height 87
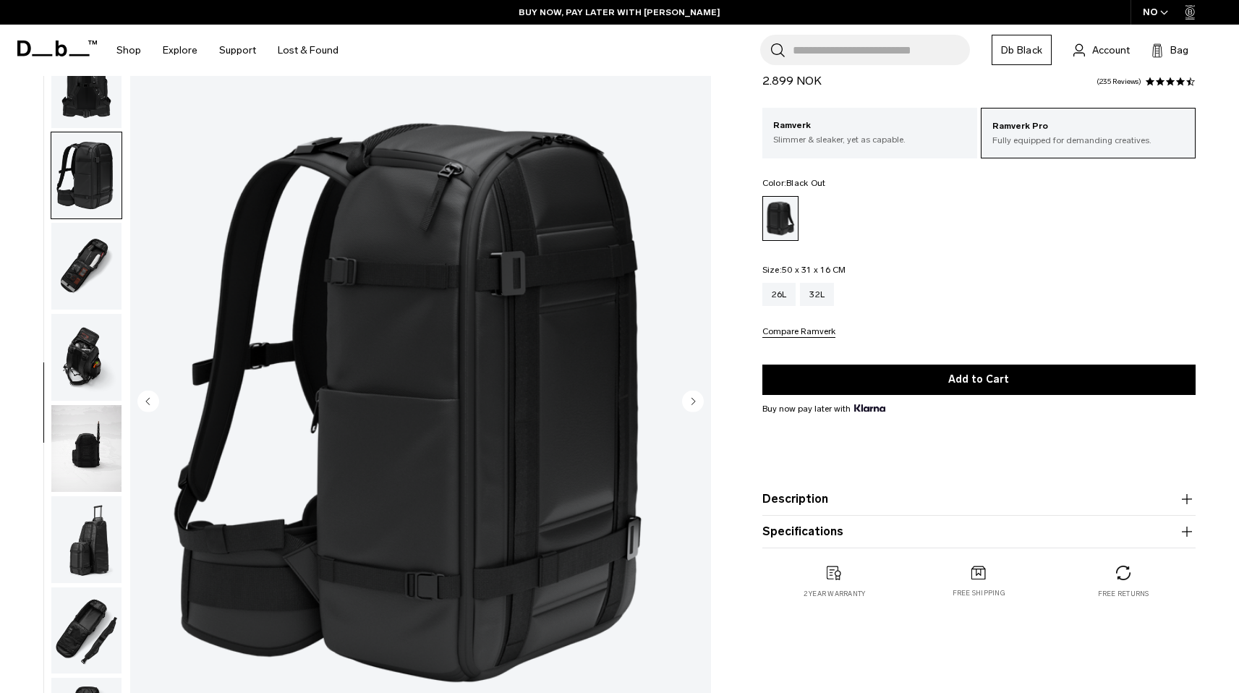
click at [103, 248] on img "button" at bounding box center [86, 266] width 70 height 87
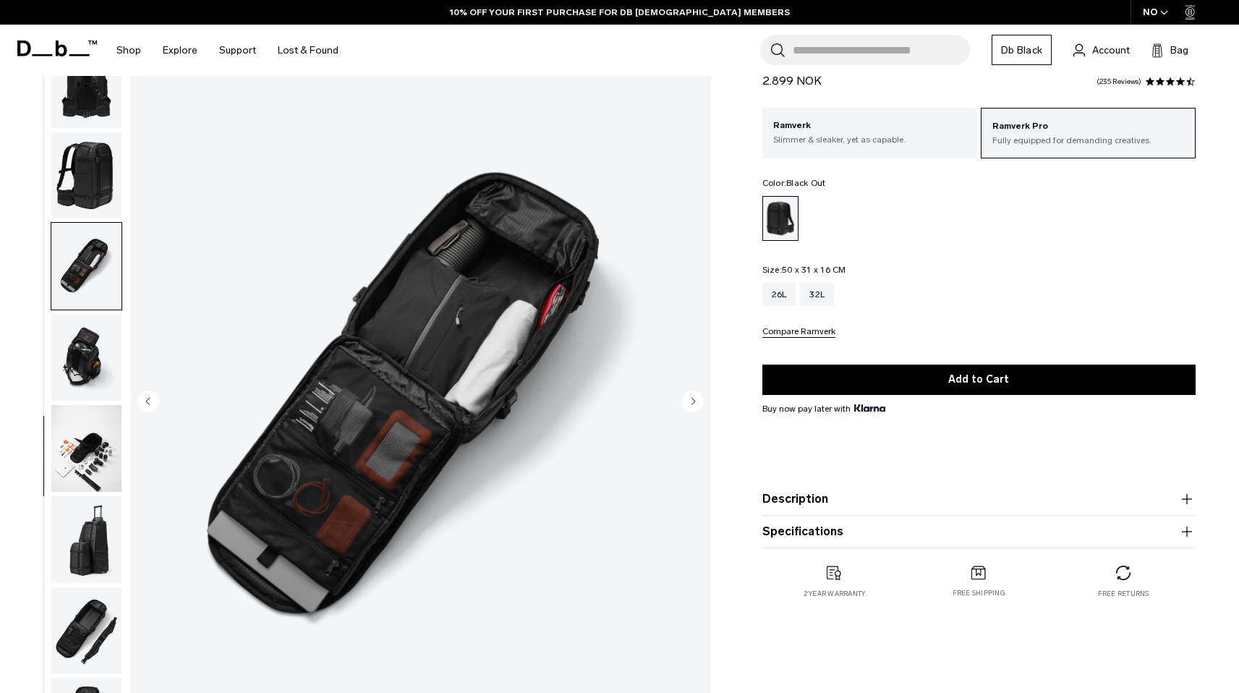
click at [90, 341] on img "button" at bounding box center [86, 357] width 70 height 87
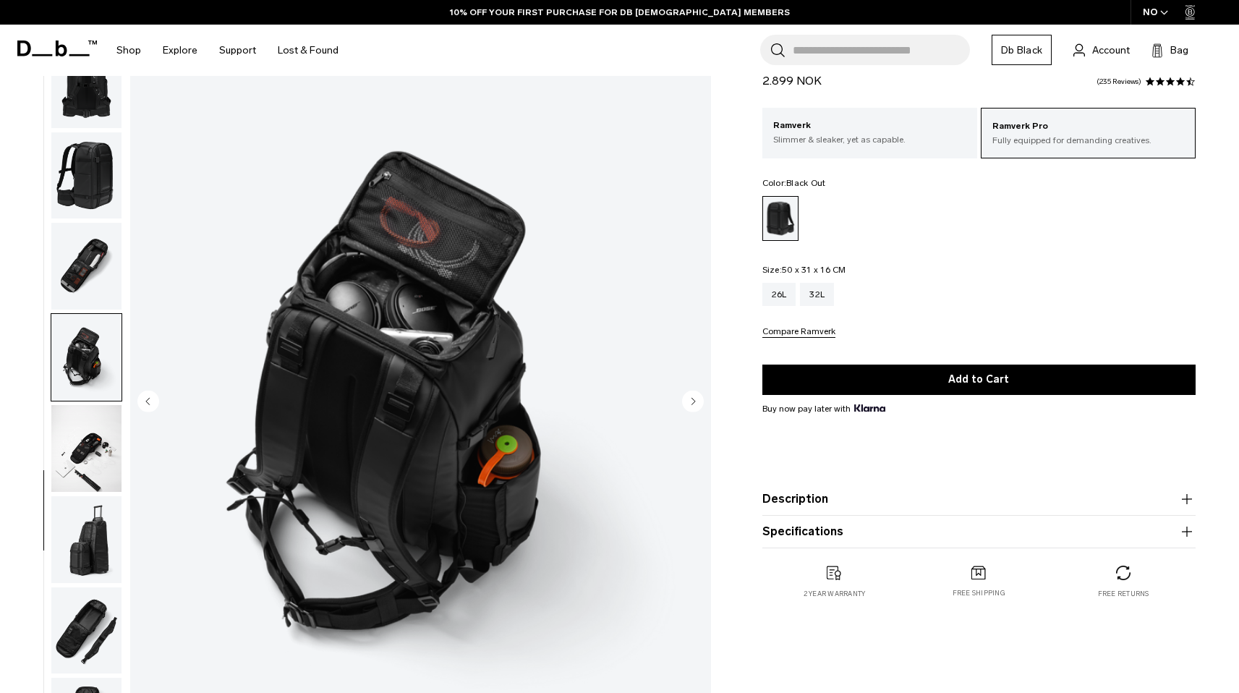
click at [94, 435] on img "button" at bounding box center [86, 448] width 70 height 87
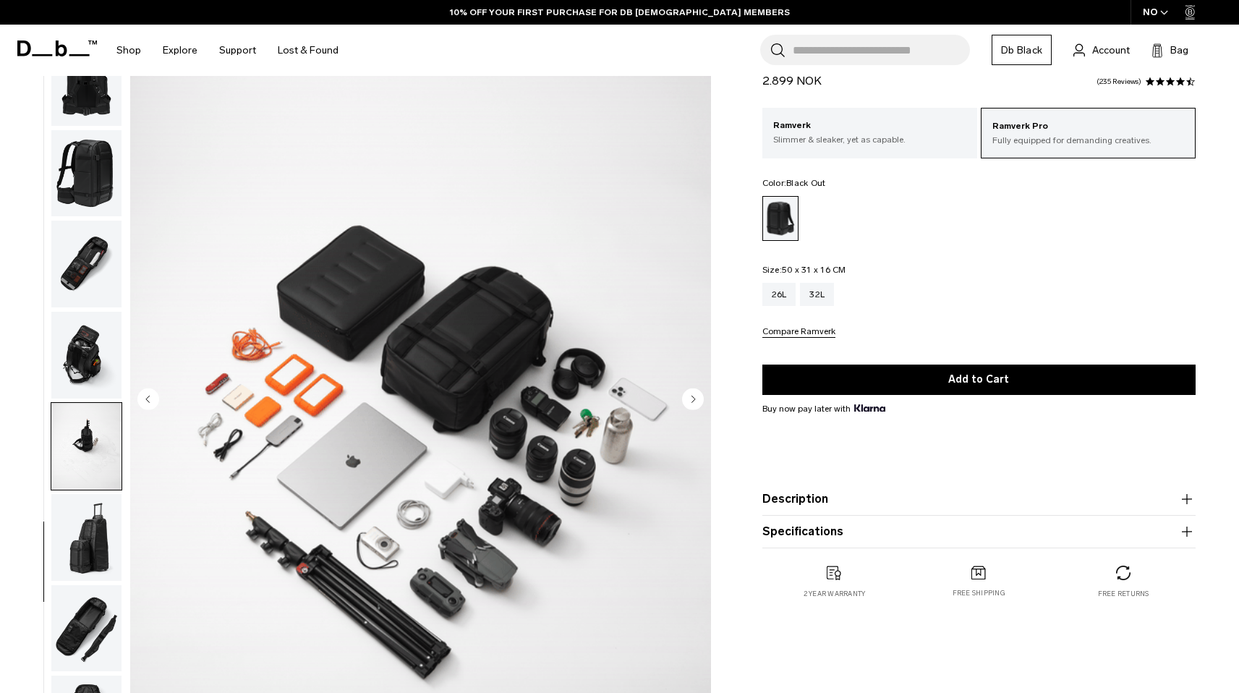
scroll to position [61, 0]
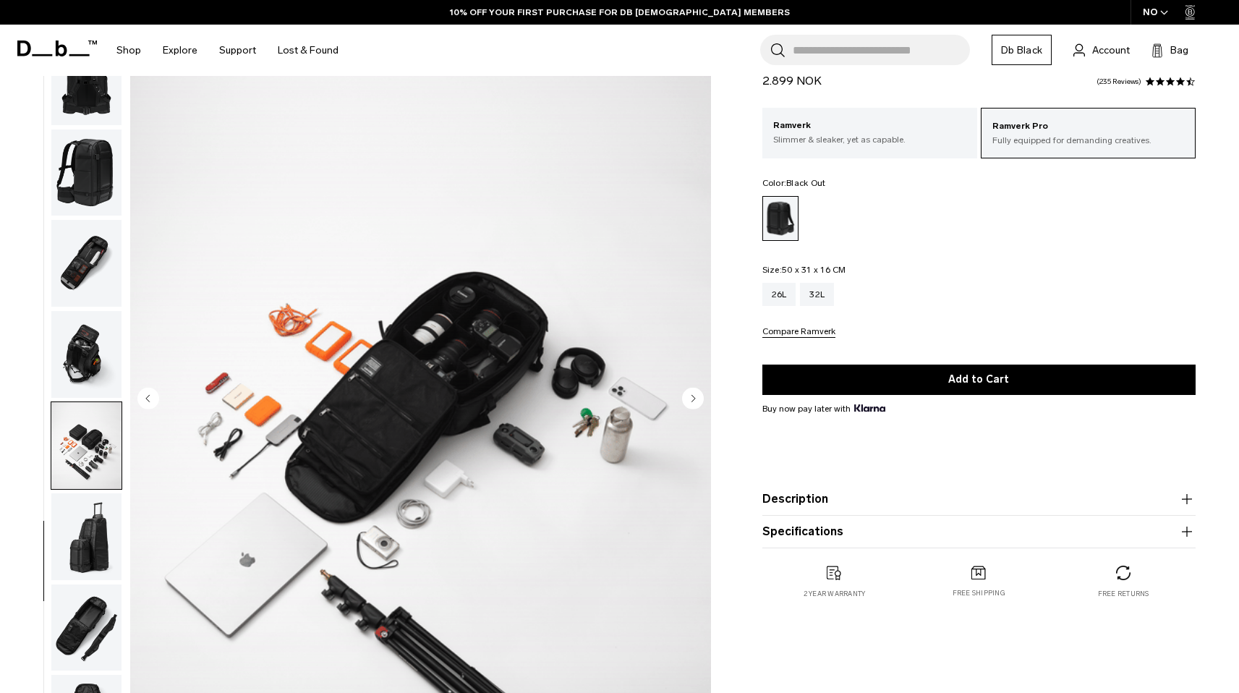
click at [92, 521] on img "button" at bounding box center [86, 536] width 70 height 87
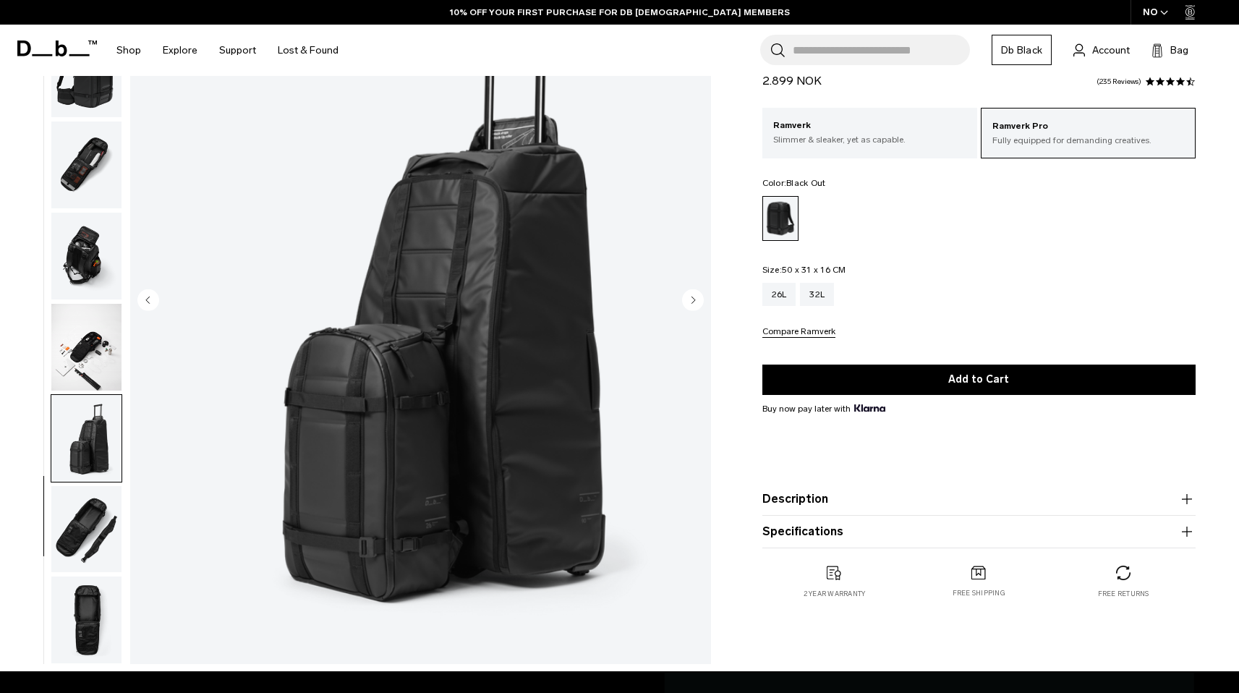
scroll to position [169, 0]
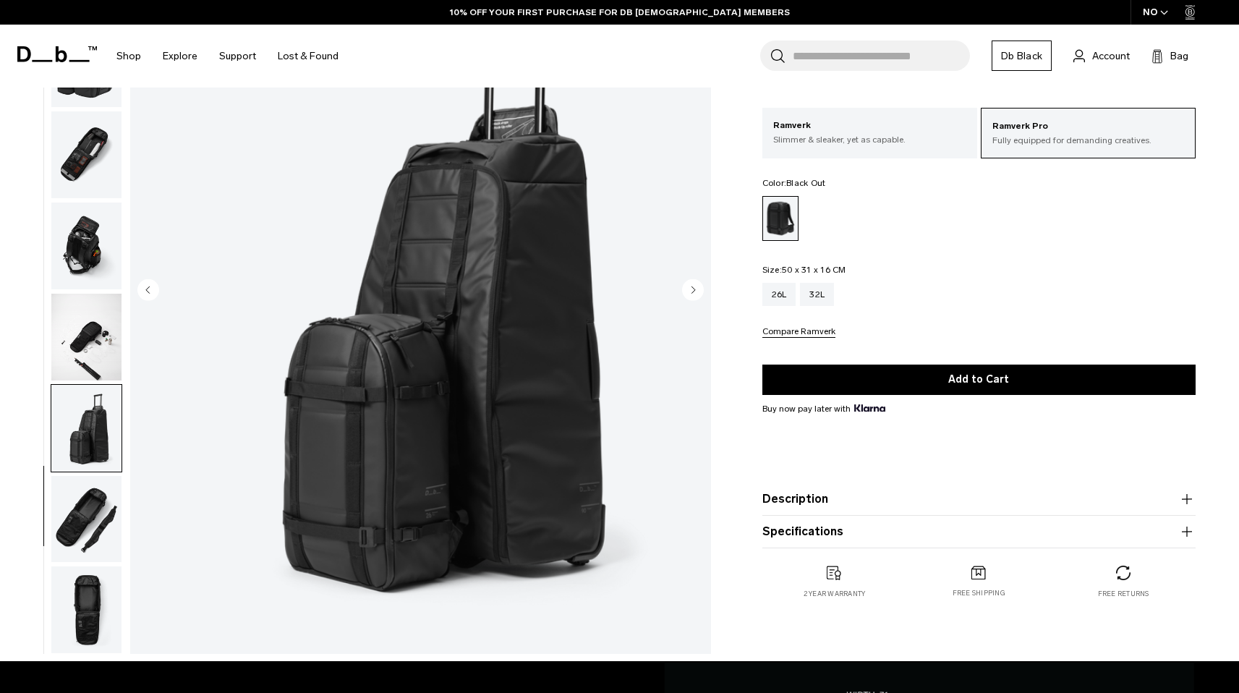
click at [87, 532] on img "button" at bounding box center [86, 519] width 70 height 87
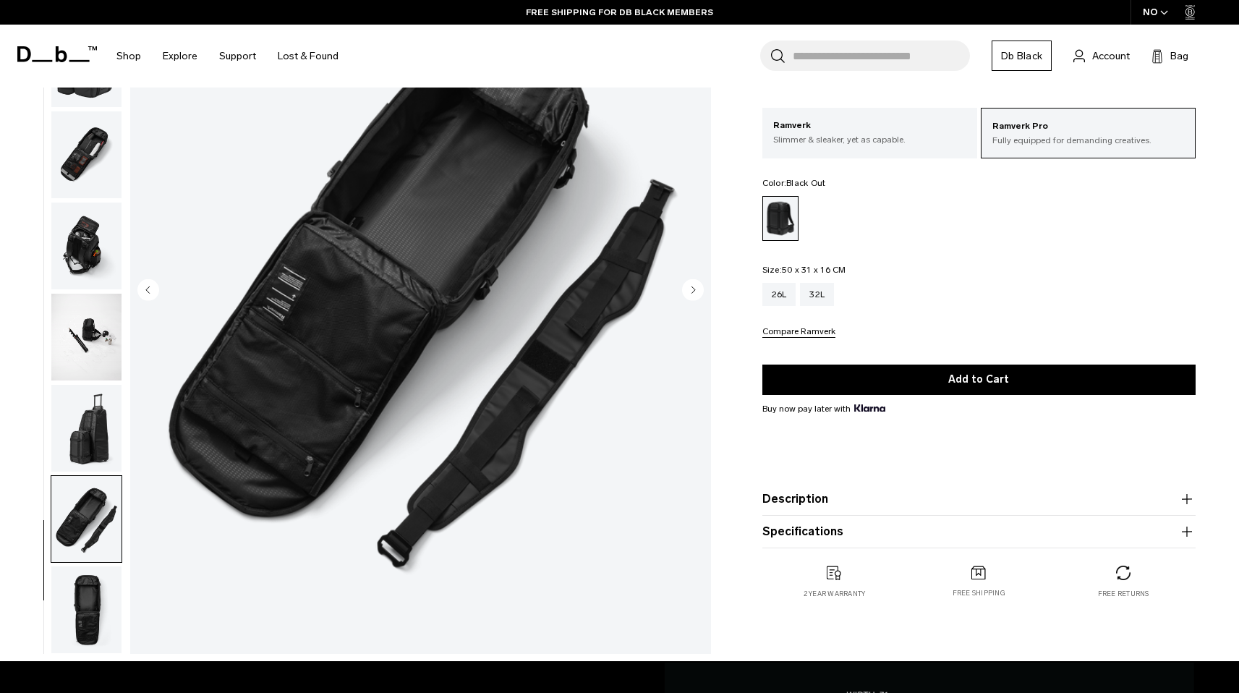
click at [81, 577] on img "button" at bounding box center [86, 609] width 70 height 87
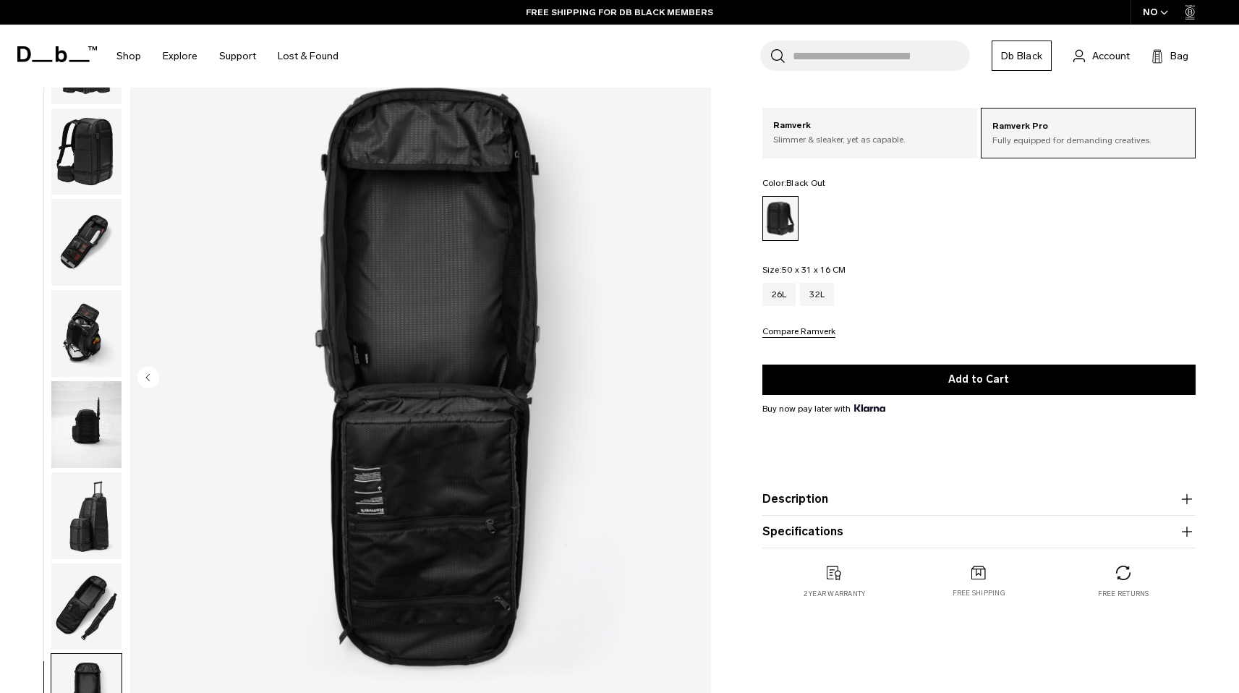
scroll to position [0, 0]
